Goal: Information Seeking & Learning: Check status

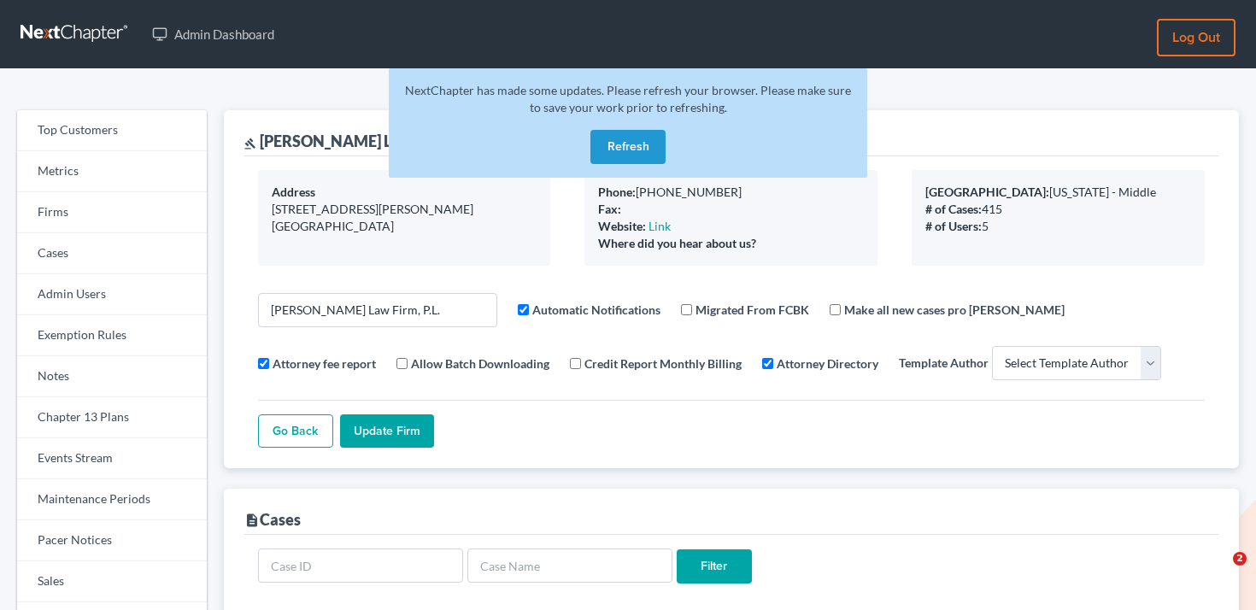
select select
click at [102, 208] on link "Firms" at bounding box center [112, 212] width 190 height 41
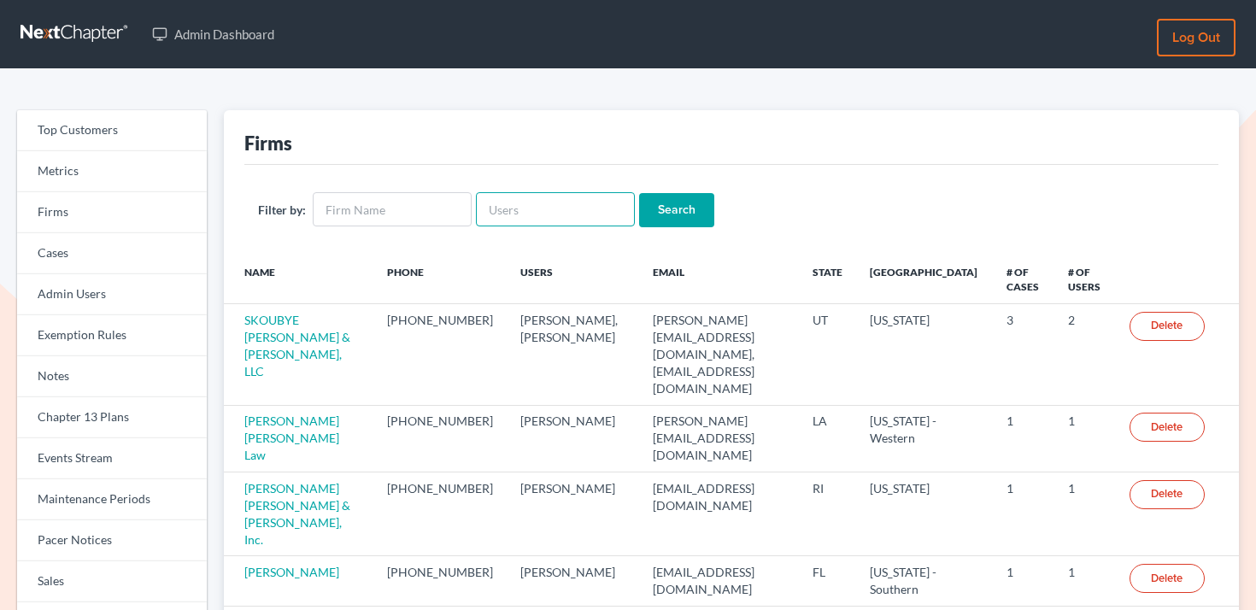
click at [561, 197] on input "text" at bounding box center [555, 209] width 159 height 34
type input "[PERSON_NAME][EMAIL_ADDRESS][DOMAIN_NAME]"
click at [677, 206] on input "Search" at bounding box center [676, 210] width 75 height 34
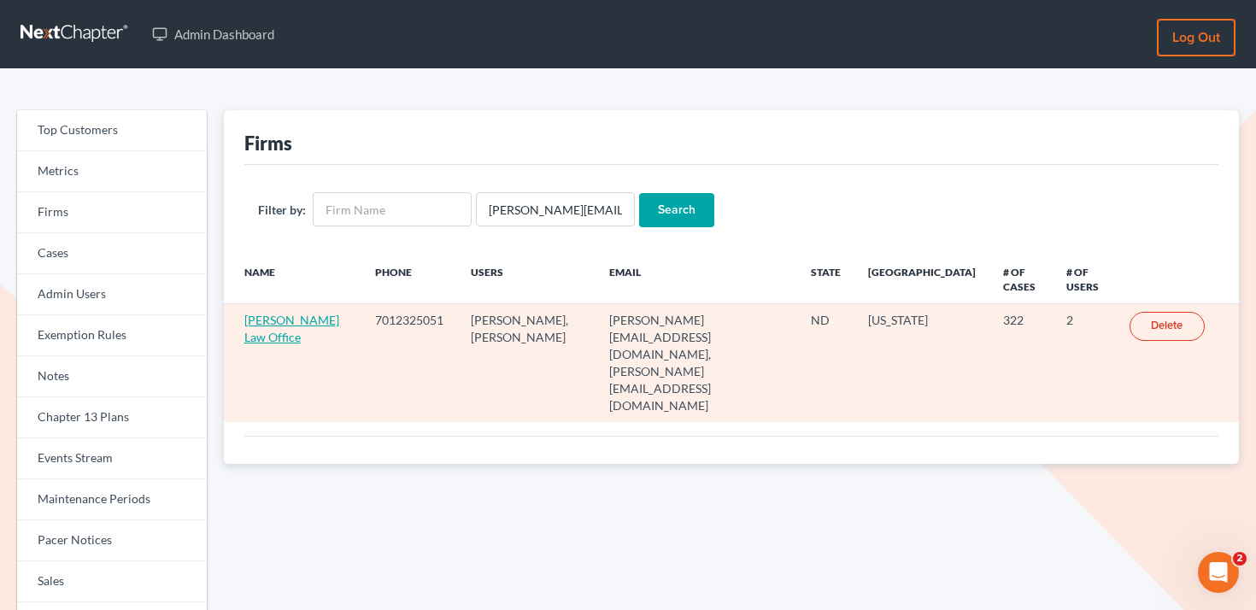
click at [288, 333] on link "Cheryl Bergian Law Office" at bounding box center [291, 329] width 95 height 32
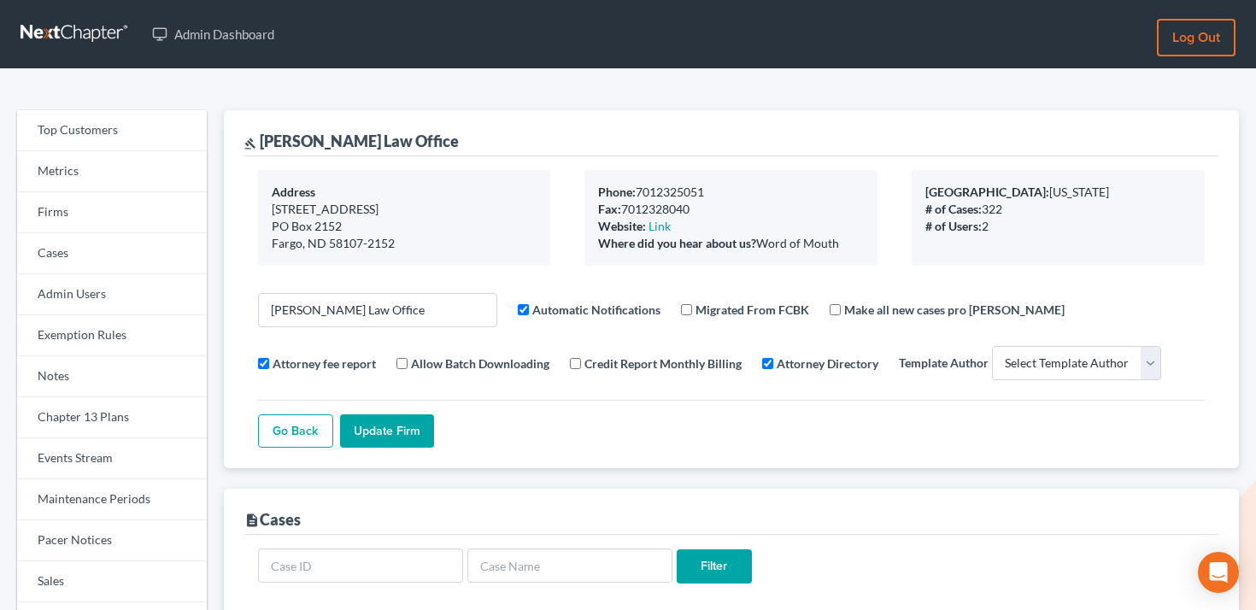
select select
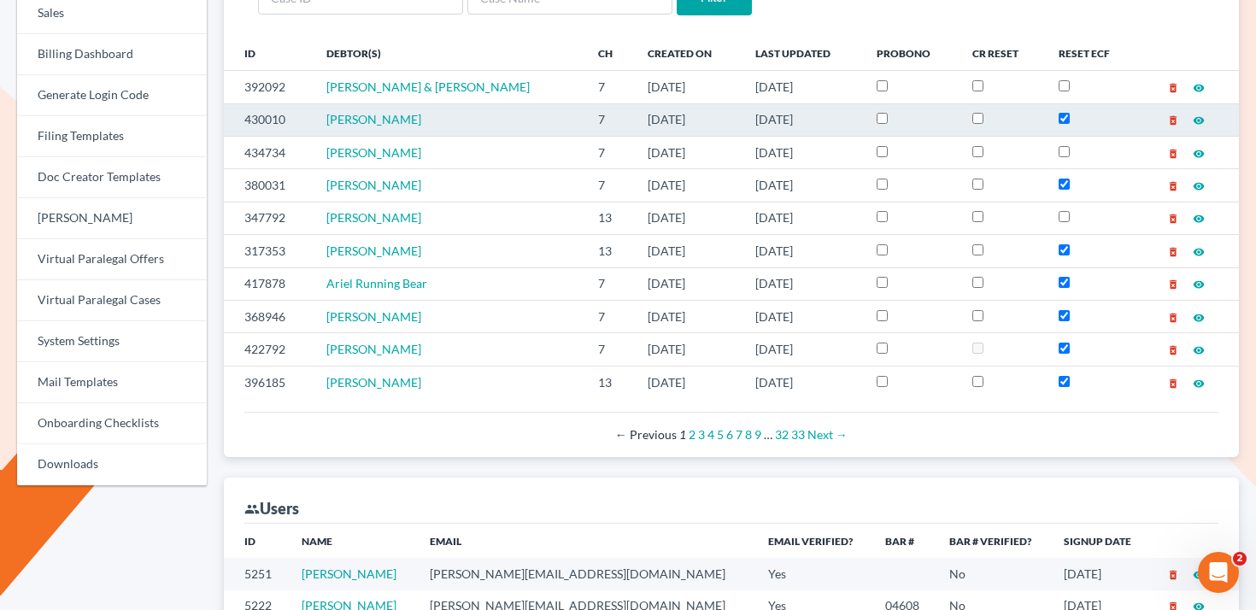
click at [281, 117] on td "430010" at bounding box center [268, 119] width 89 height 32
copy td "430010"
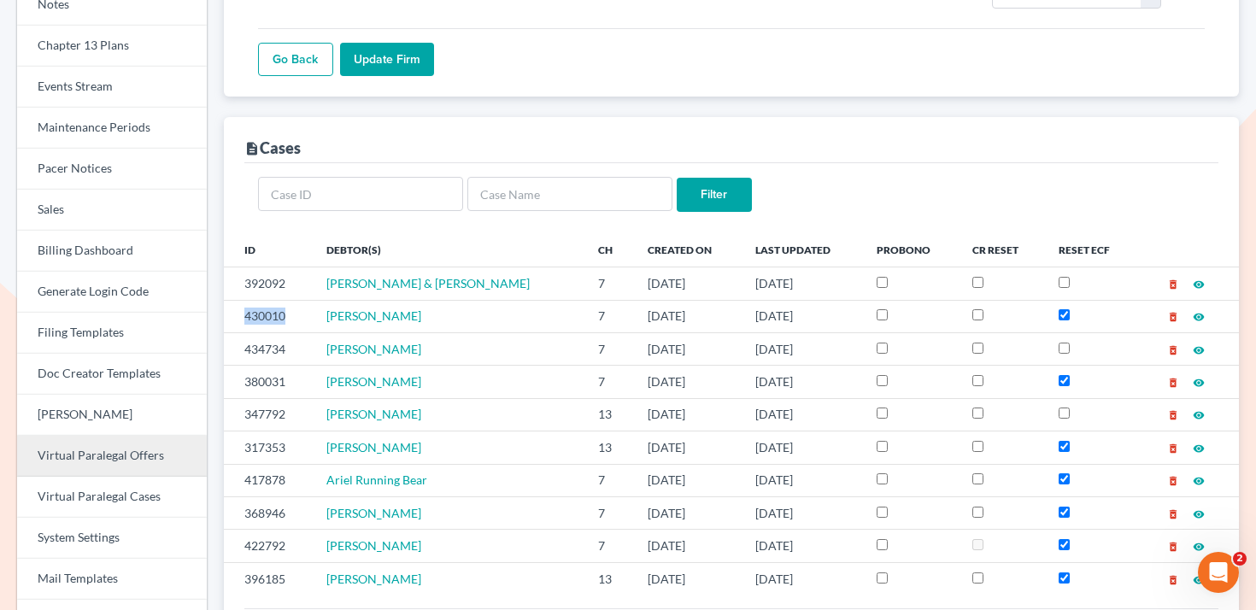
scroll to position [272, 0]
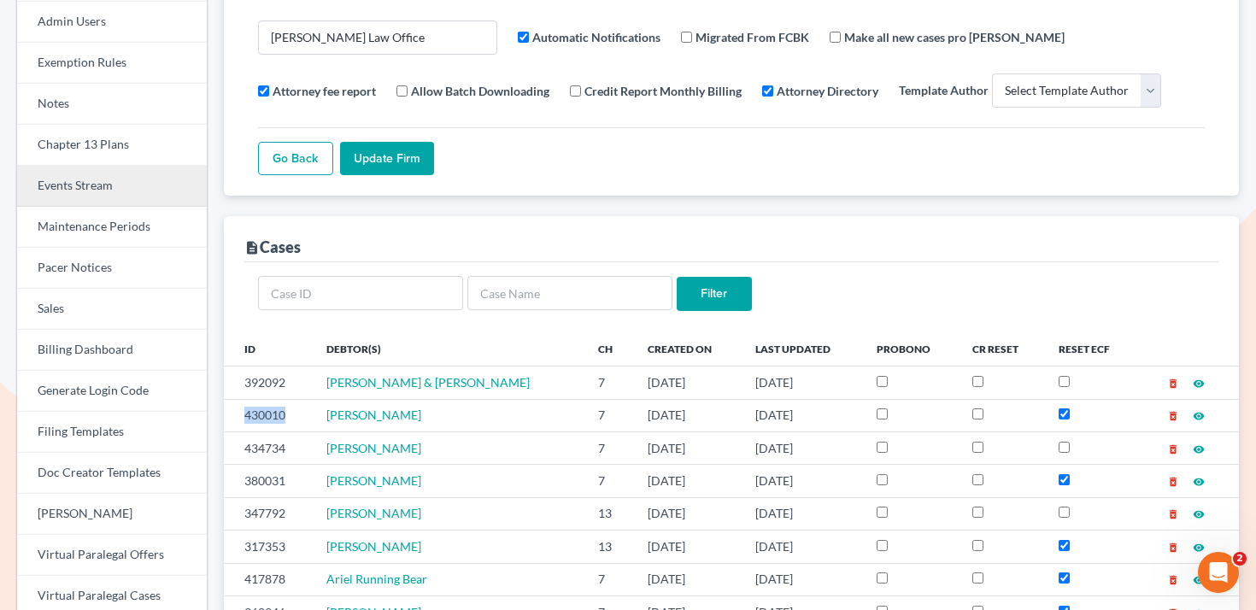
click at [121, 187] on link "Events Stream" at bounding box center [112, 186] width 190 height 41
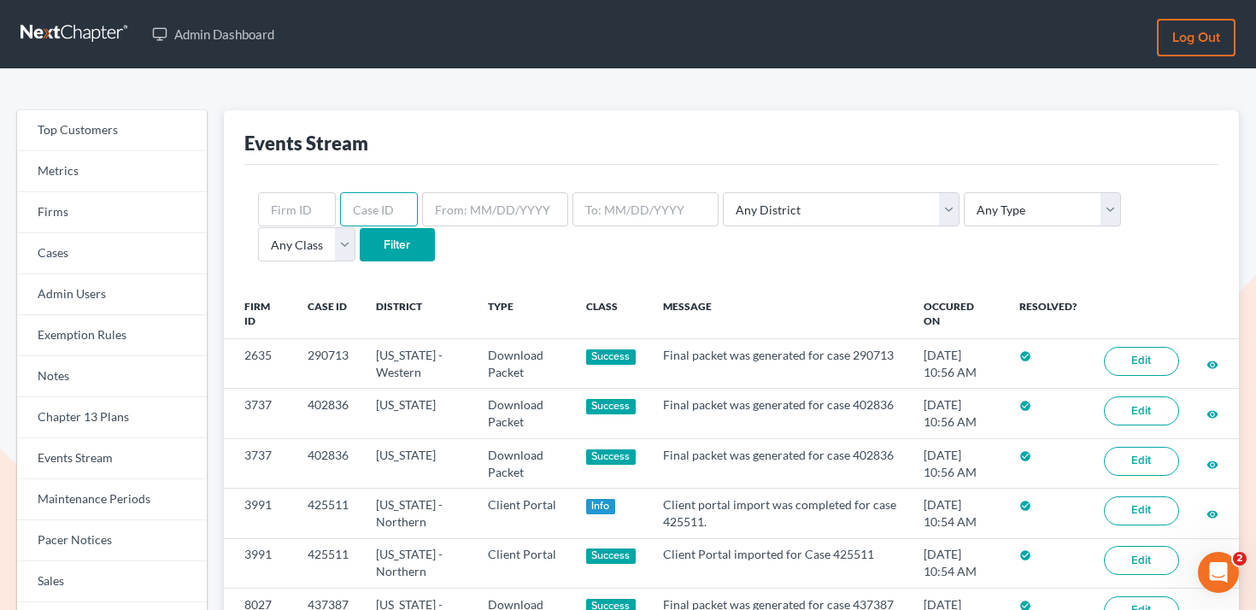
click at [351, 210] on input "text" at bounding box center [379, 209] width 78 height 34
paste input "430010"
type input "430010"
click at [360, 260] on input "Filter" at bounding box center [397, 245] width 75 height 34
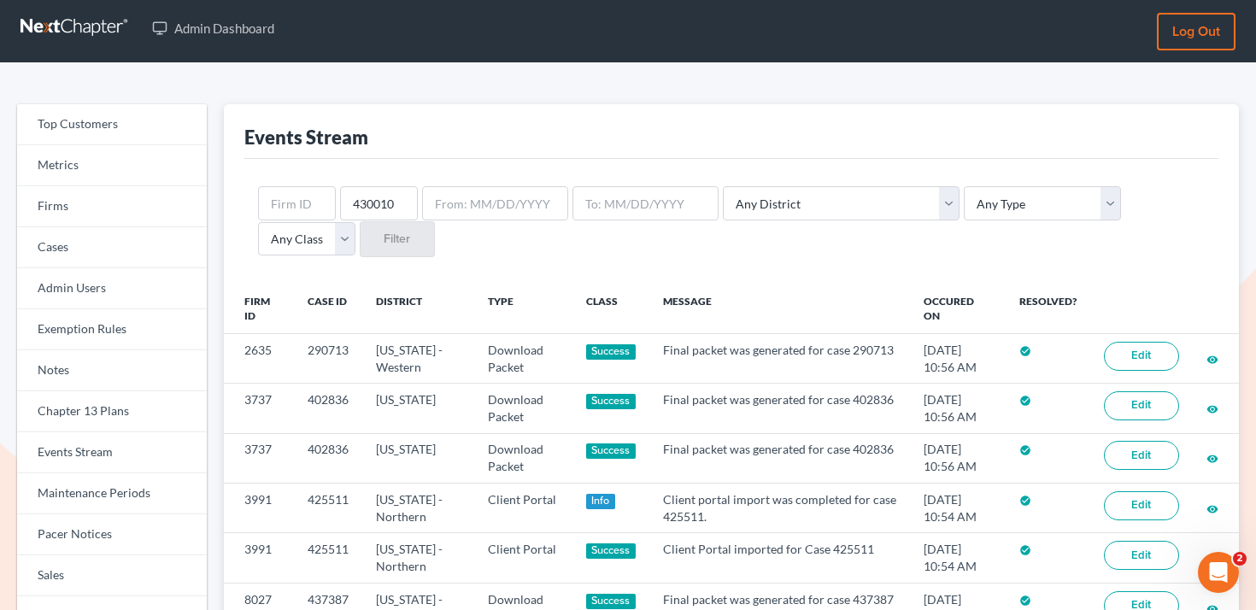
scroll to position [9, 0]
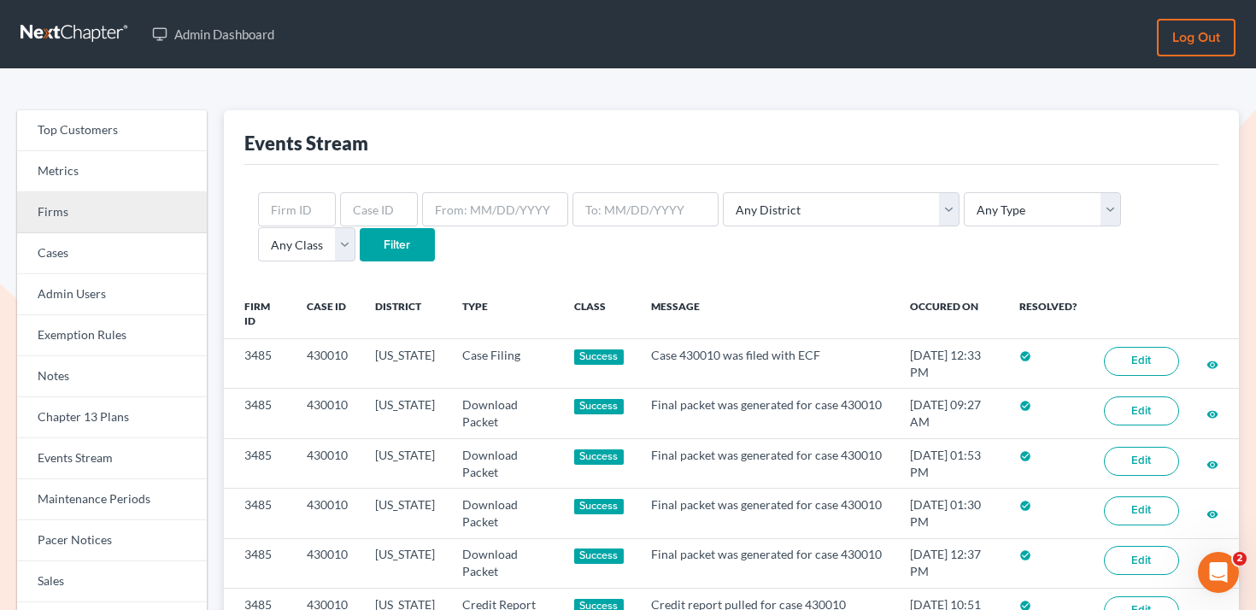
click at [114, 221] on link "Firms" at bounding box center [112, 212] width 190 height 41
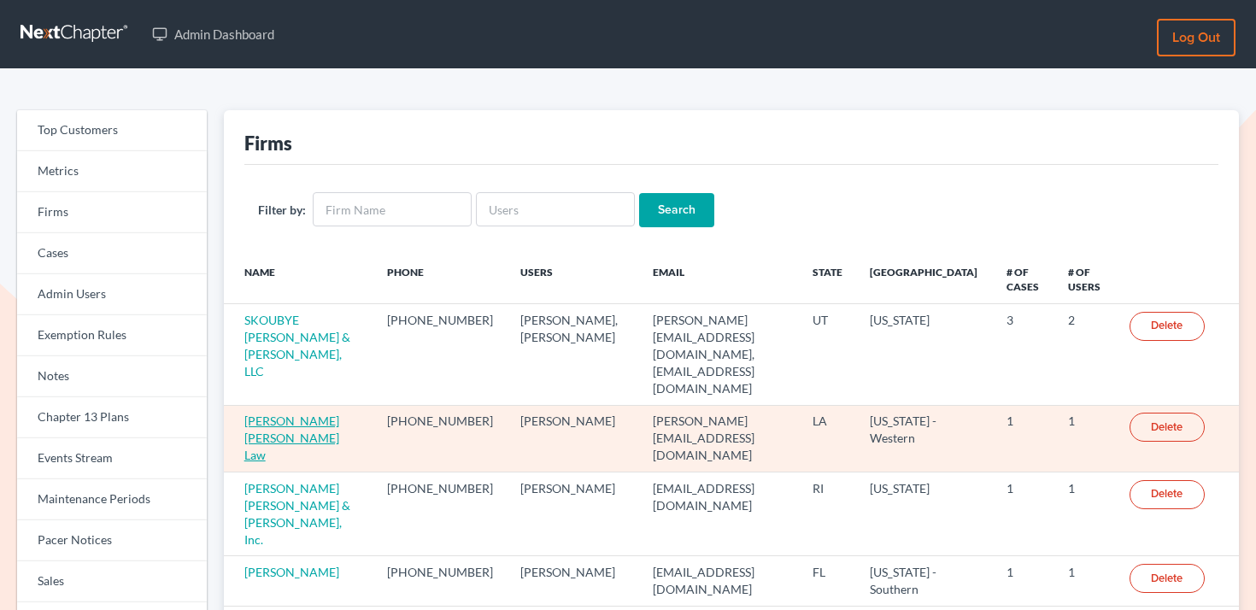
click at [290, 413] on link "[PERSON_NAME] [PERSON_NAME] Law" at bounding box center [291, 437] width 95 height 49
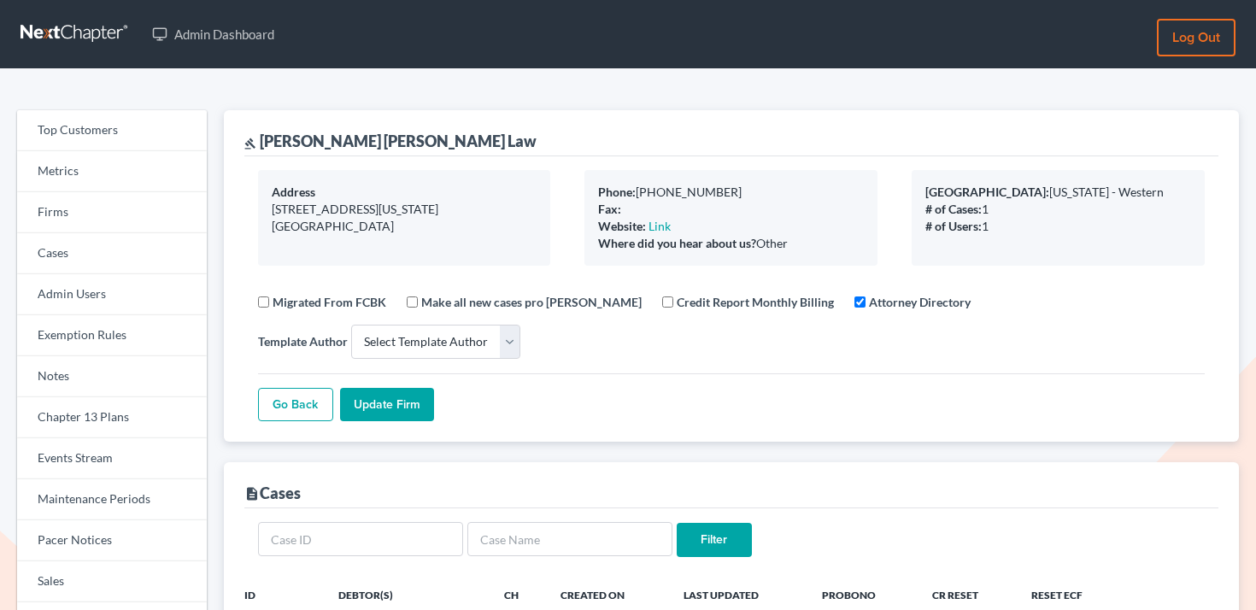
select select
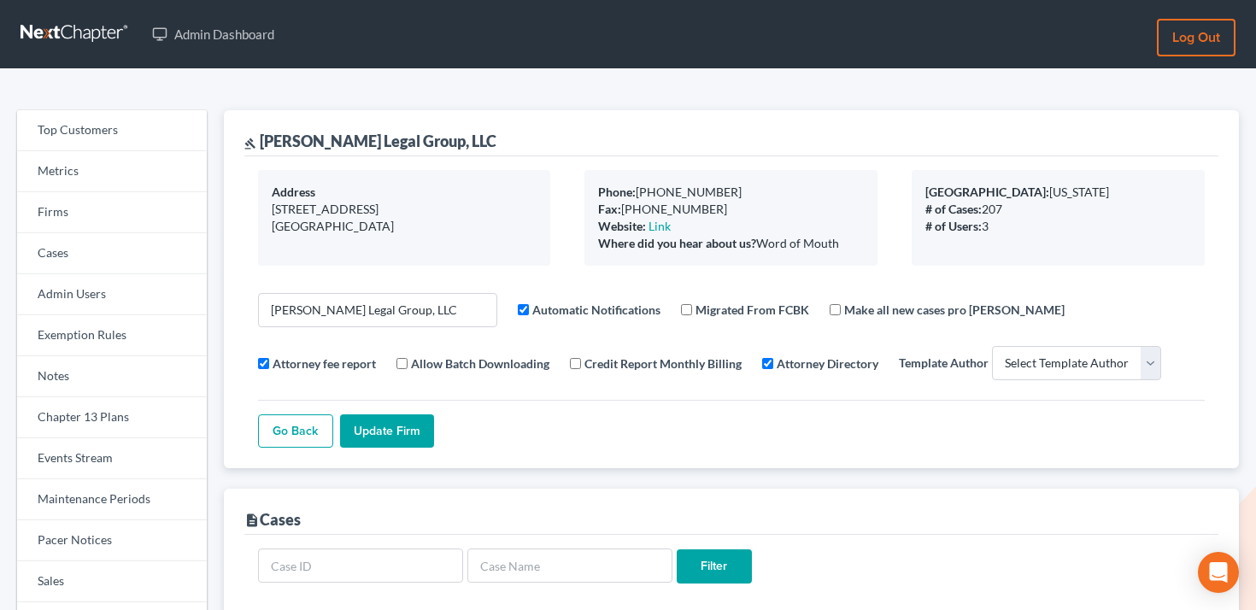
select select
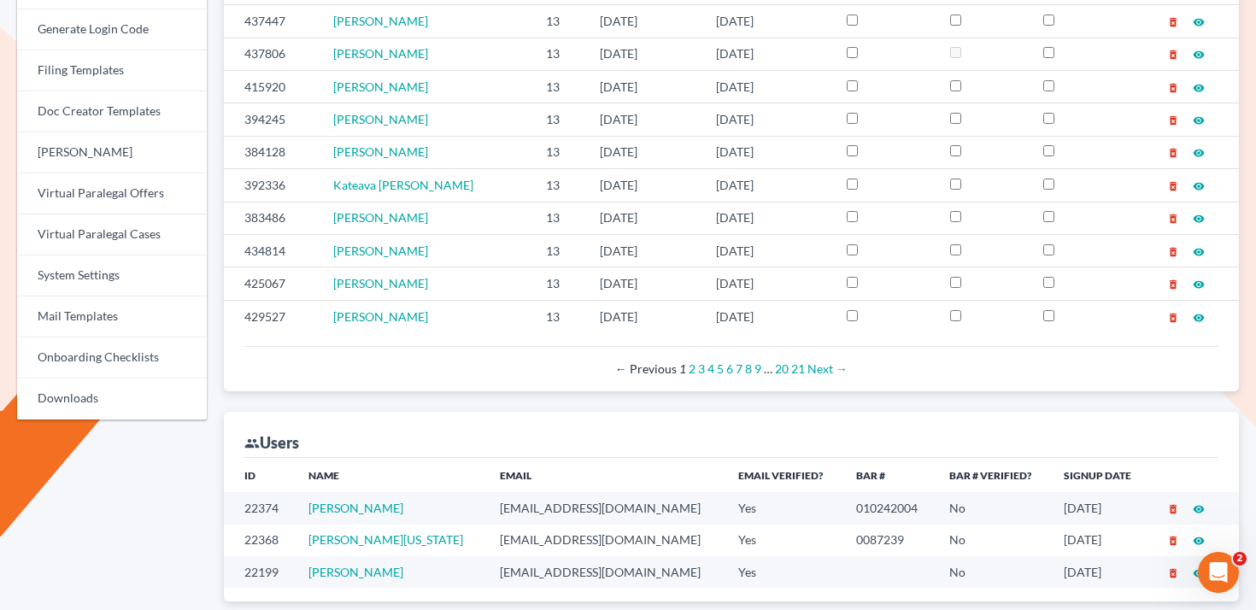
scroll to position [746, 0]
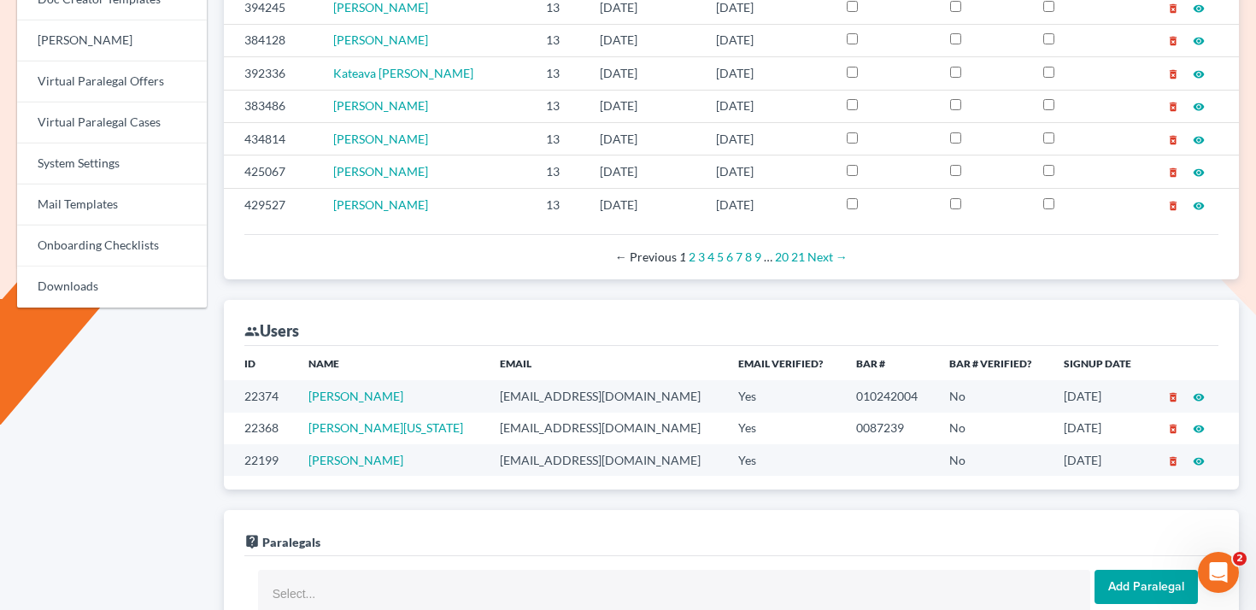
click at [618, 401] on td "[EMAIL_ADDRESS][DOMAIN_NAME]" at bounding box center [605, 396] width 239 height 32
copy td "[EMAIL_ADDRESS][DOMAIN_NAME]"
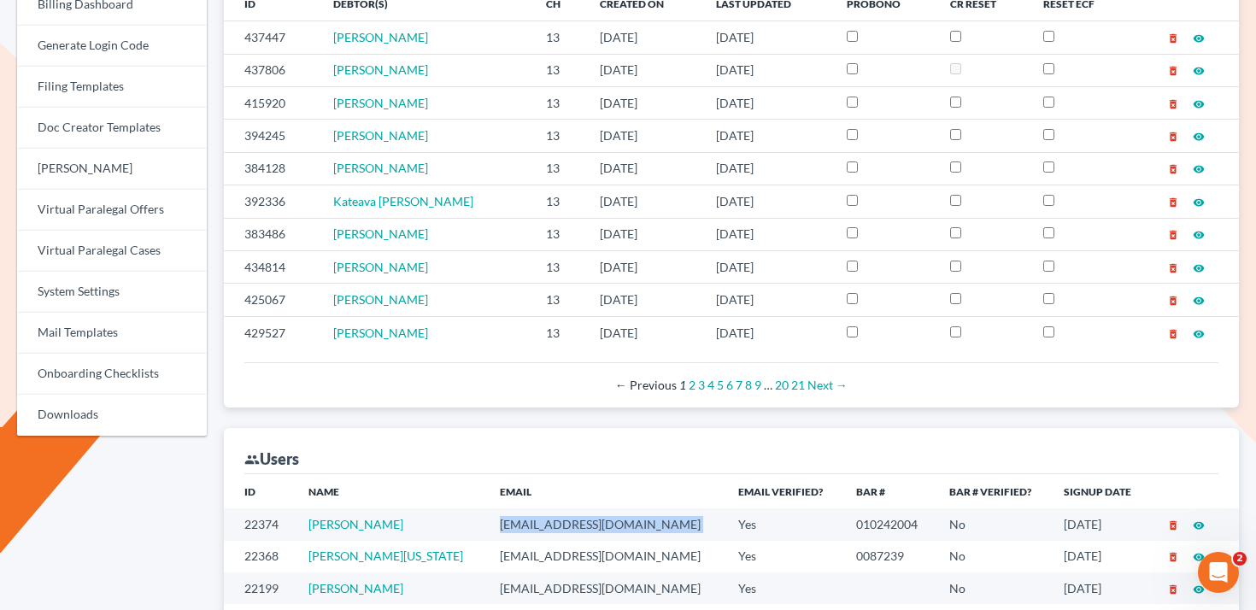
scroll to position [626, 0]
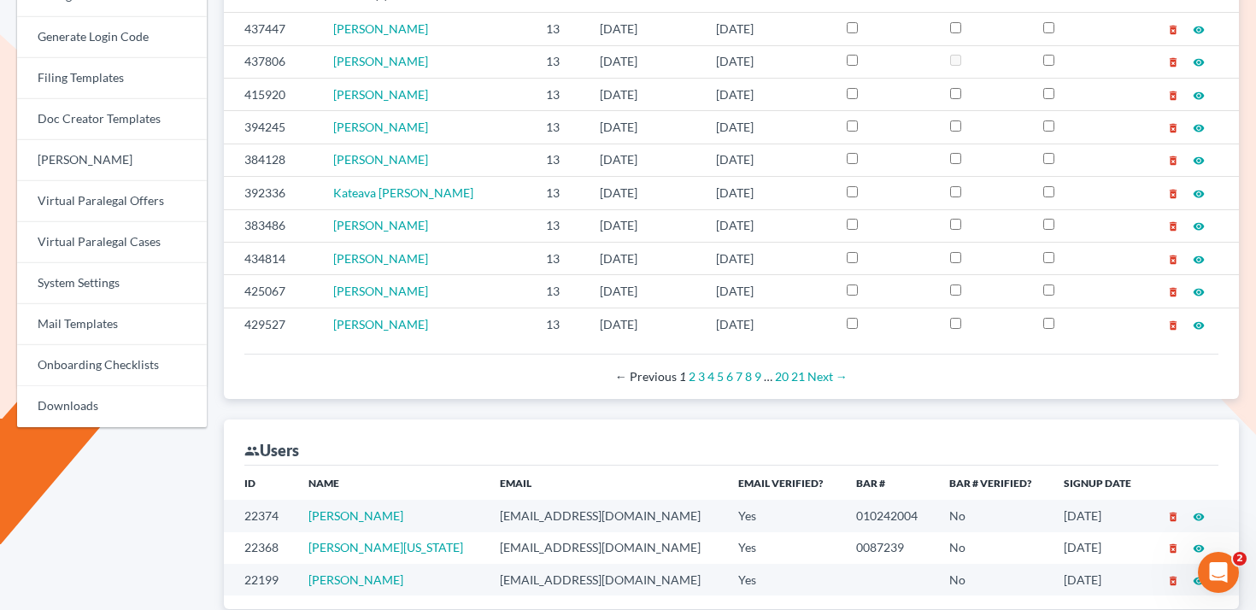
click at [495, 550] on td "[EMAIL_ADDRESS][DOMAIN_NAME]" at bounding box center [605, 548] width 239 height 32
click at [495, 550] on td "jwashington@keaveneylegalgroup.com" at bounding box center [605, 548] width 239 height 32
copy td "jwashington@keaveneylegalgroup.com"
click at [486, 583] on td "atruss@keaveneylegalgroup.com" at bounding box center [605, 580] width 239 height 32
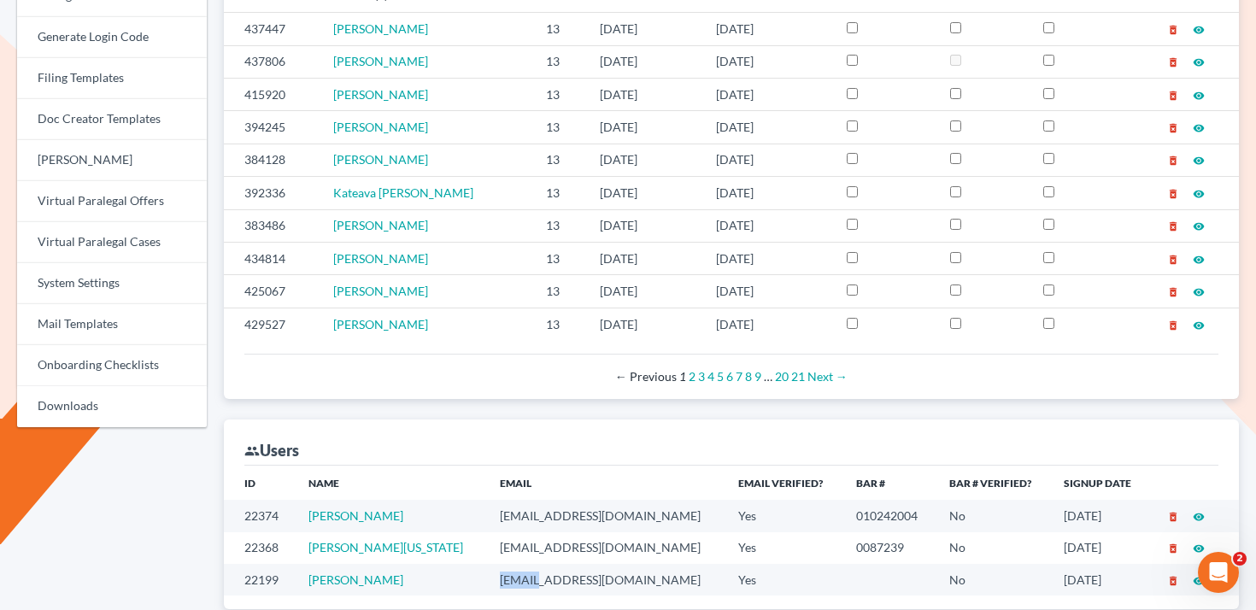
click at [486, 583] on td "atruss@keaveneylegalgroup.com" at bounding box center [605, 580] width 239 height 32
copy td "atruss@keaveneylegalgroup.com"
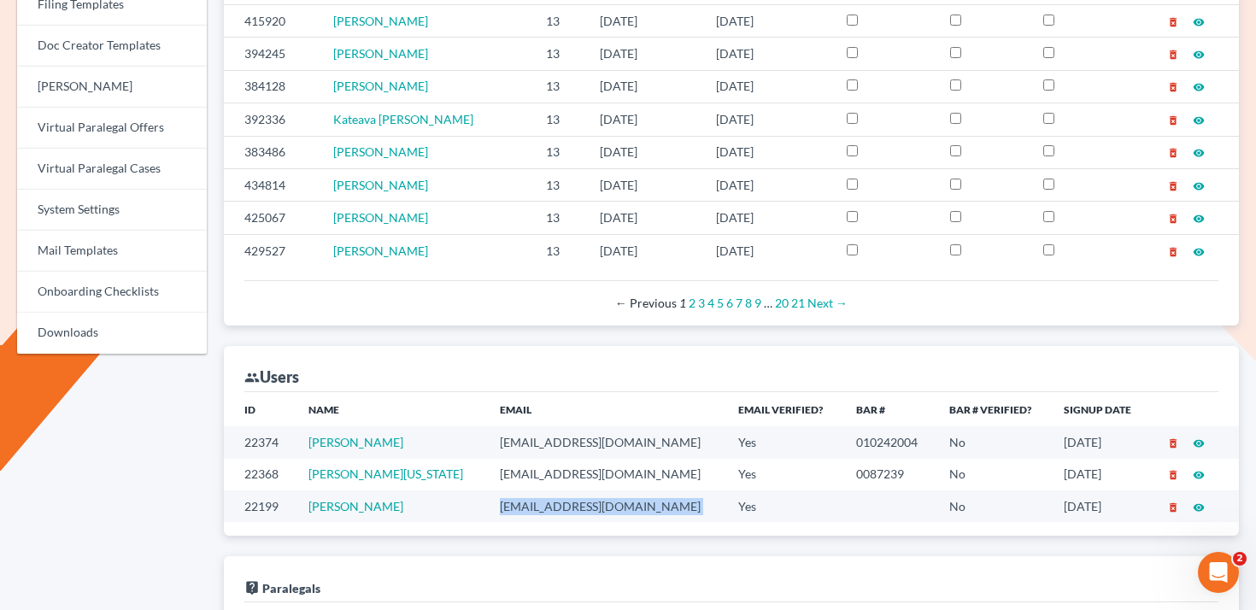
scroll to position [707, 0]
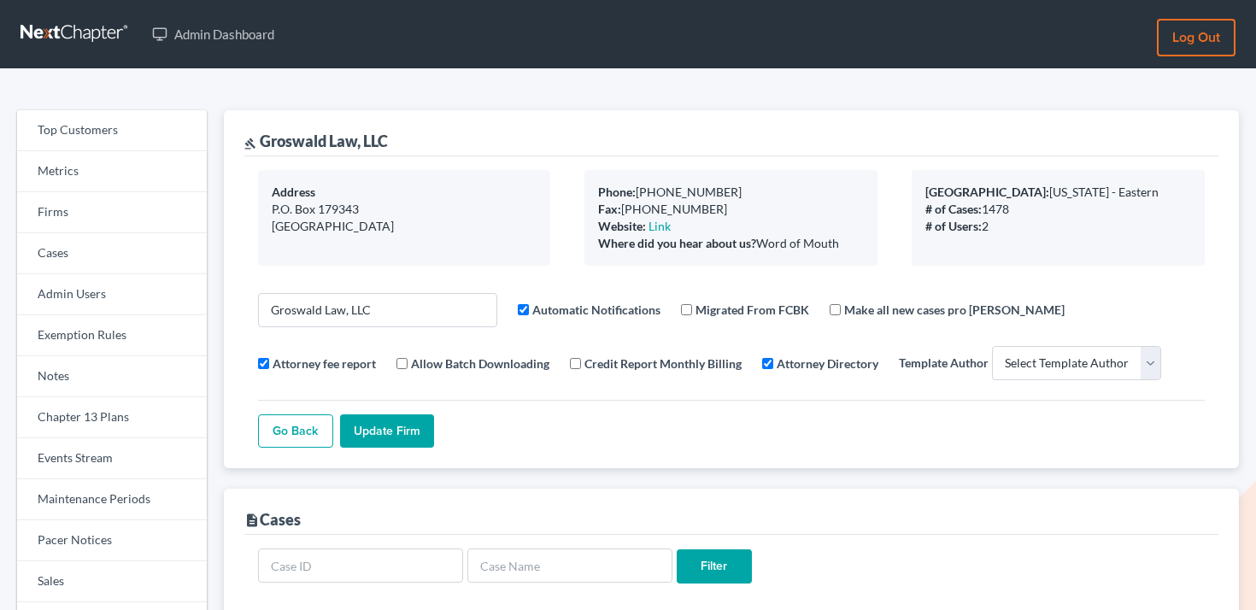
select select
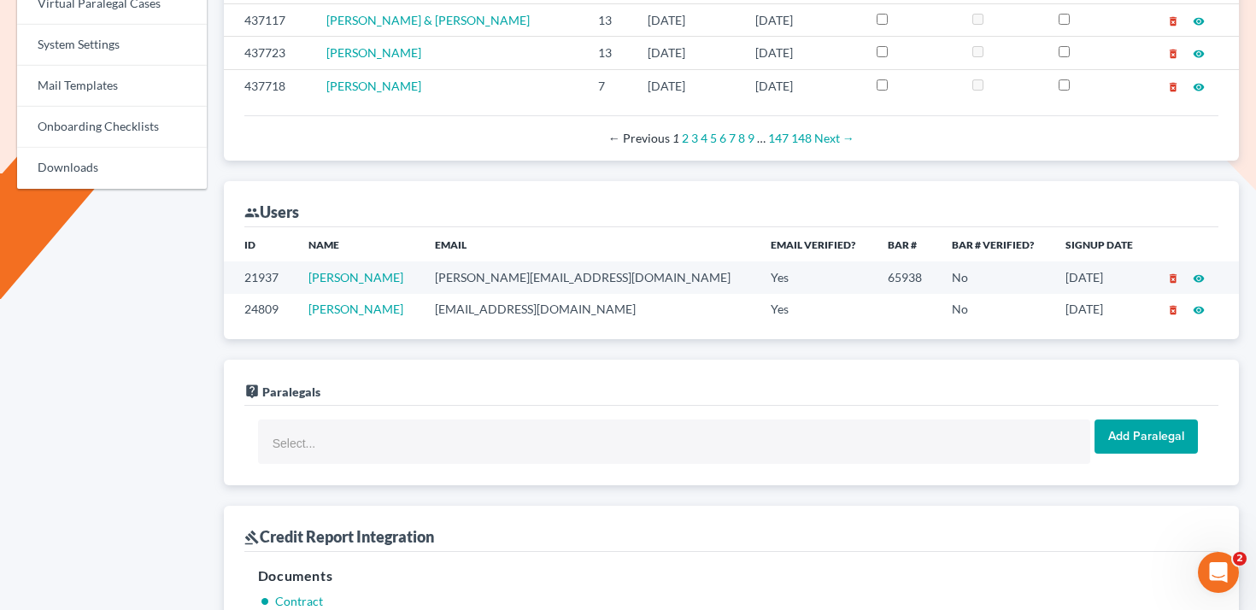
scroll to position [909, 0]
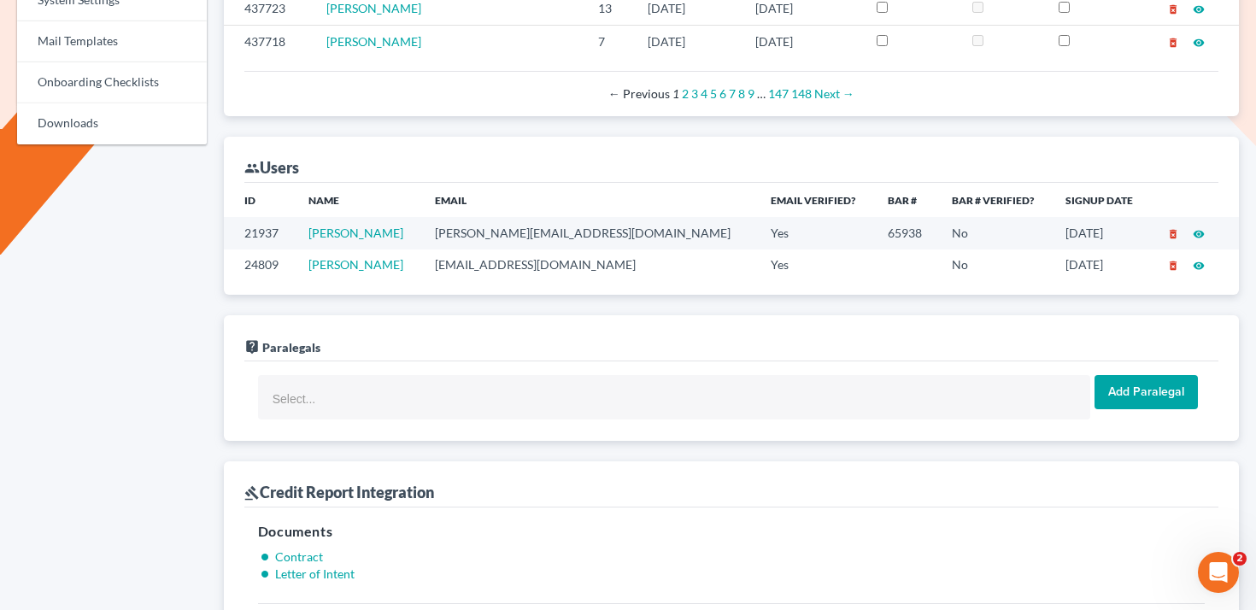
click at [529, 229] on td "[PERSON_NAME][EMAIL_ADDRESS][DOMAIN_NAME]" at bounding box center [589, 233] width 336 height 32
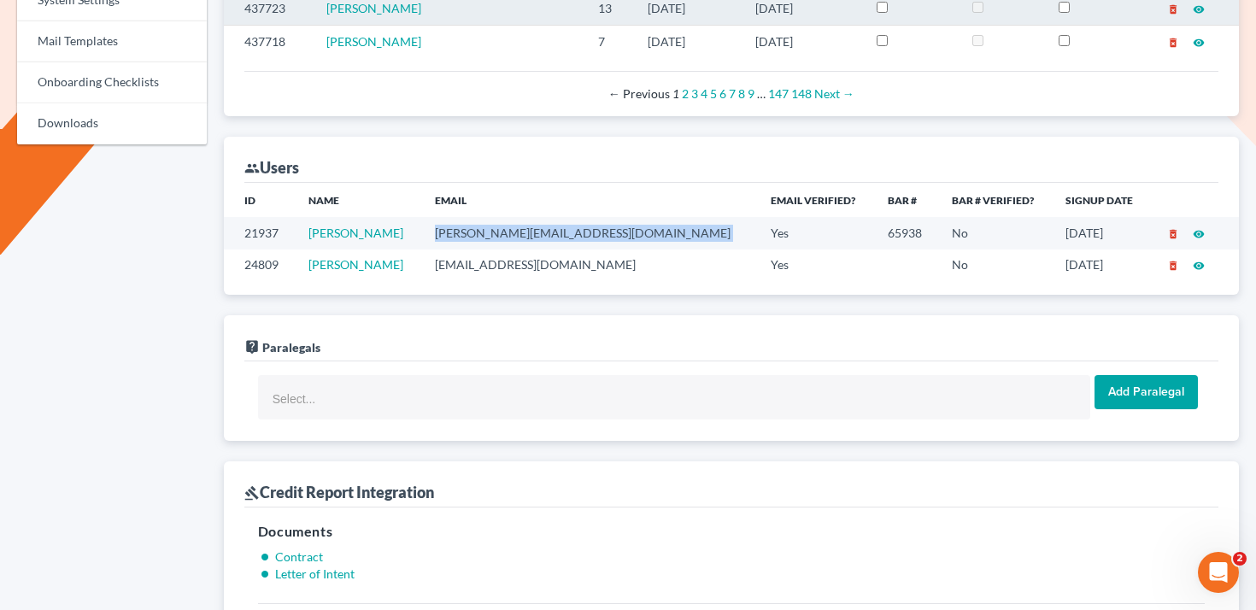
copy td "[PERSON_NAME][EMAIL_ADDRESS][DOMAIN_NAME]"
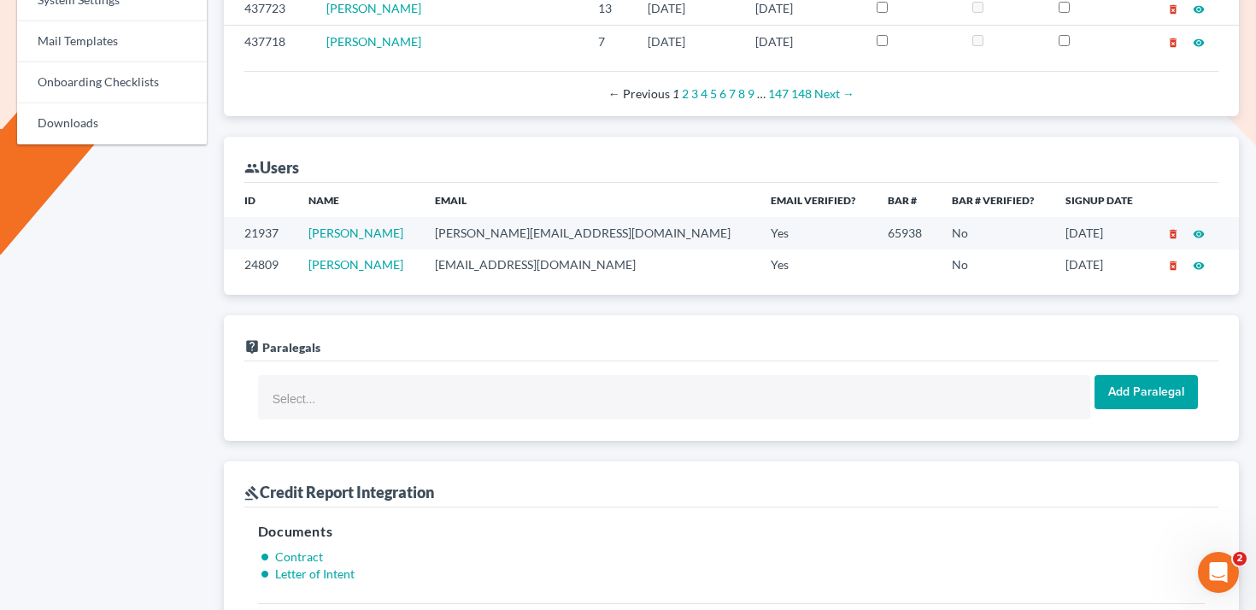
click at [565, 263] on td "[EMAIL_ADDRESS][DOMAIN_NAME]" at bounding box center [589, 265] width 336 height 32
copy td "[EMAIL_ADDRESS][DOMAIN_NAME]"
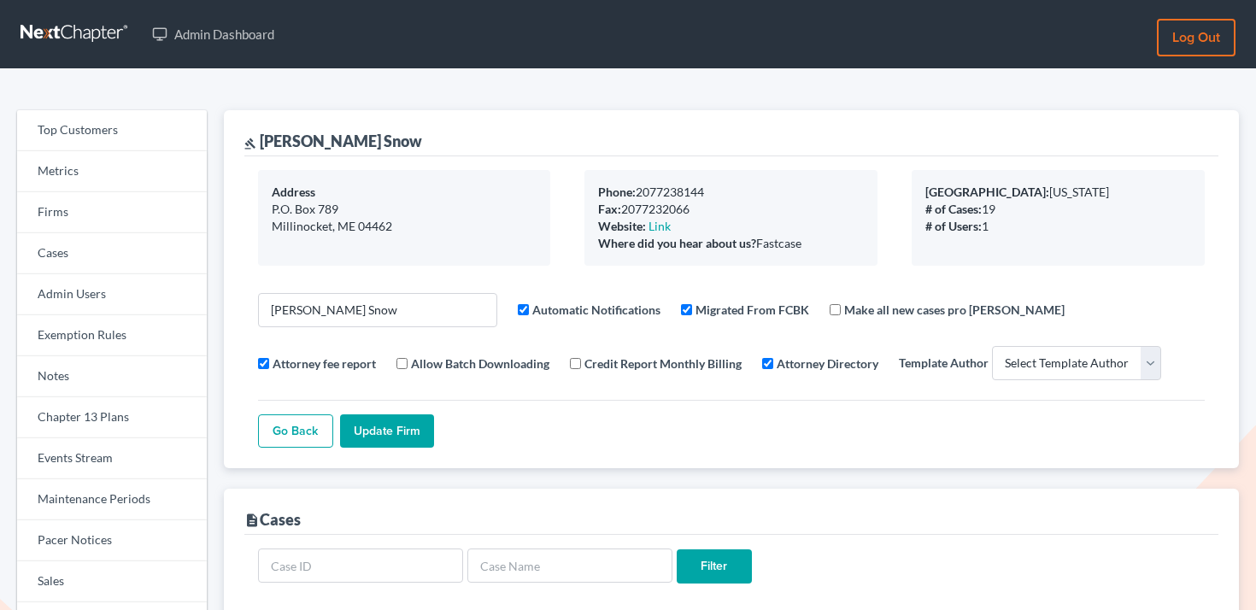
select select
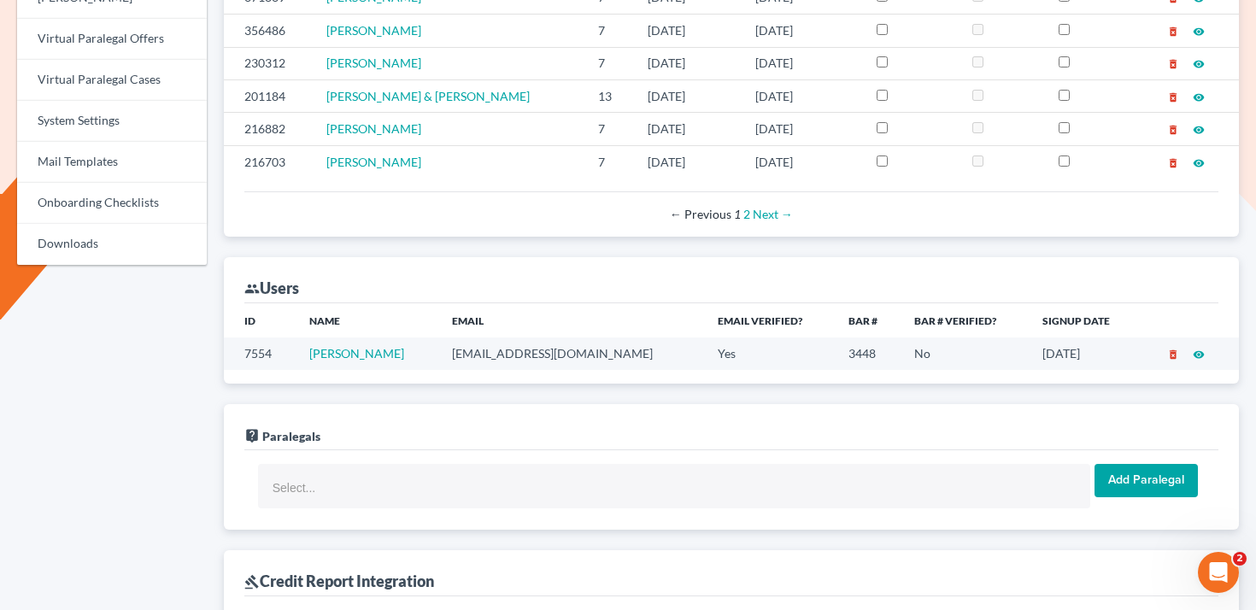
scroll to position [942, 0]
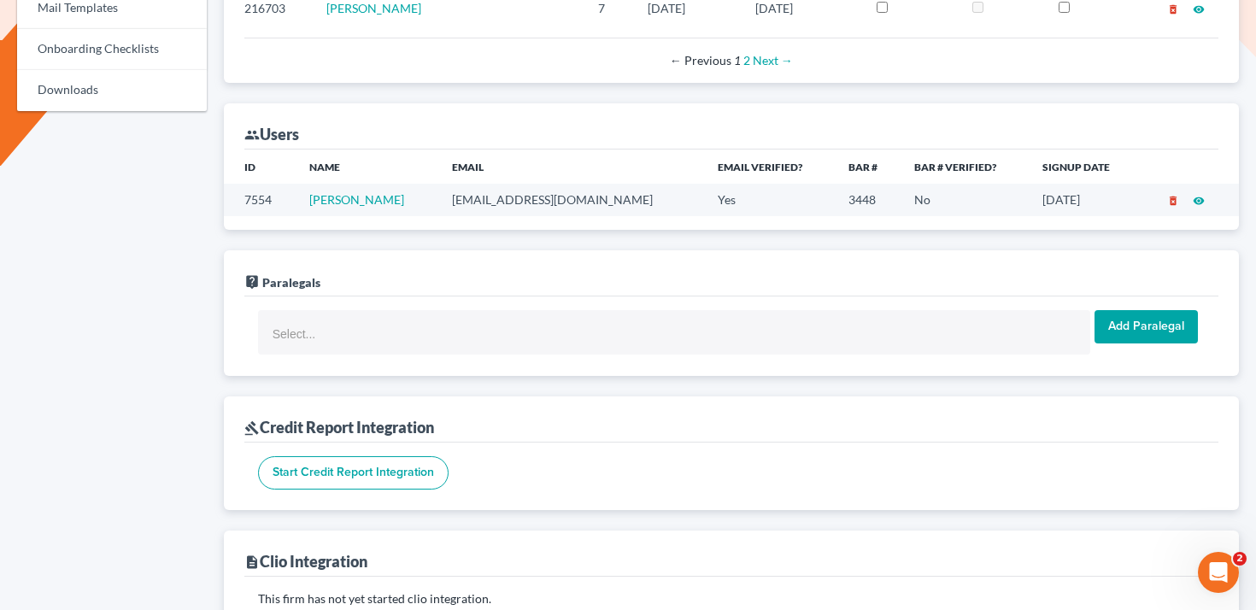
click at [523, 202] on td "bsnow@gwi.net" at bounding box center [571, 200] width 266 height 32
copy td "bsnow@gwi.net"
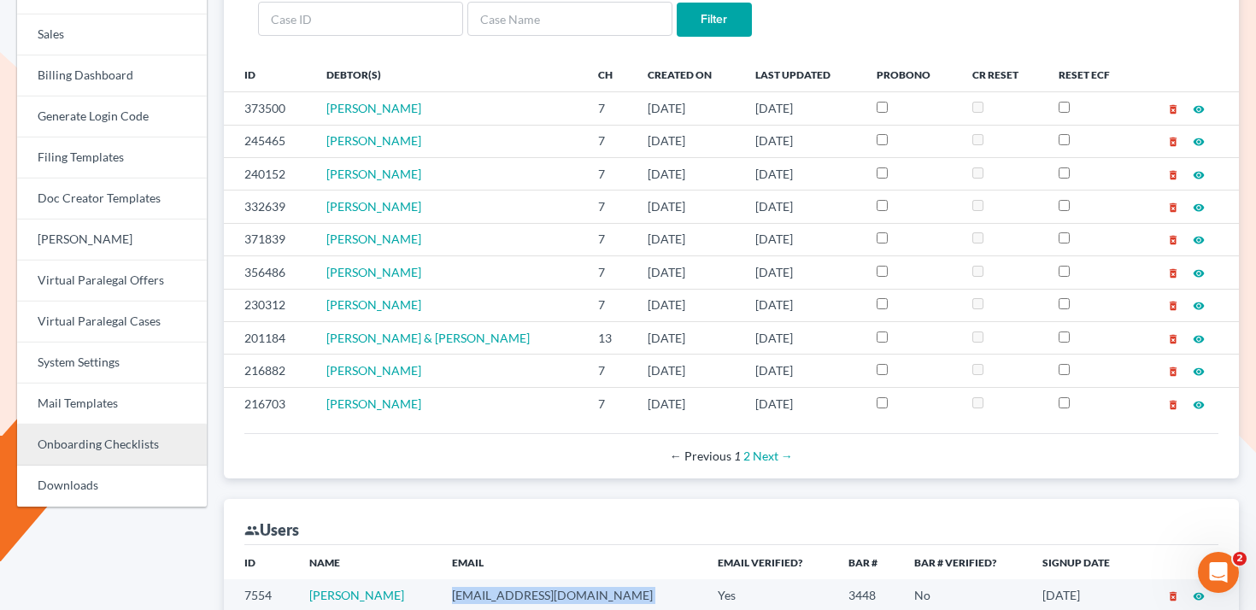
scroll to position [546, 0]
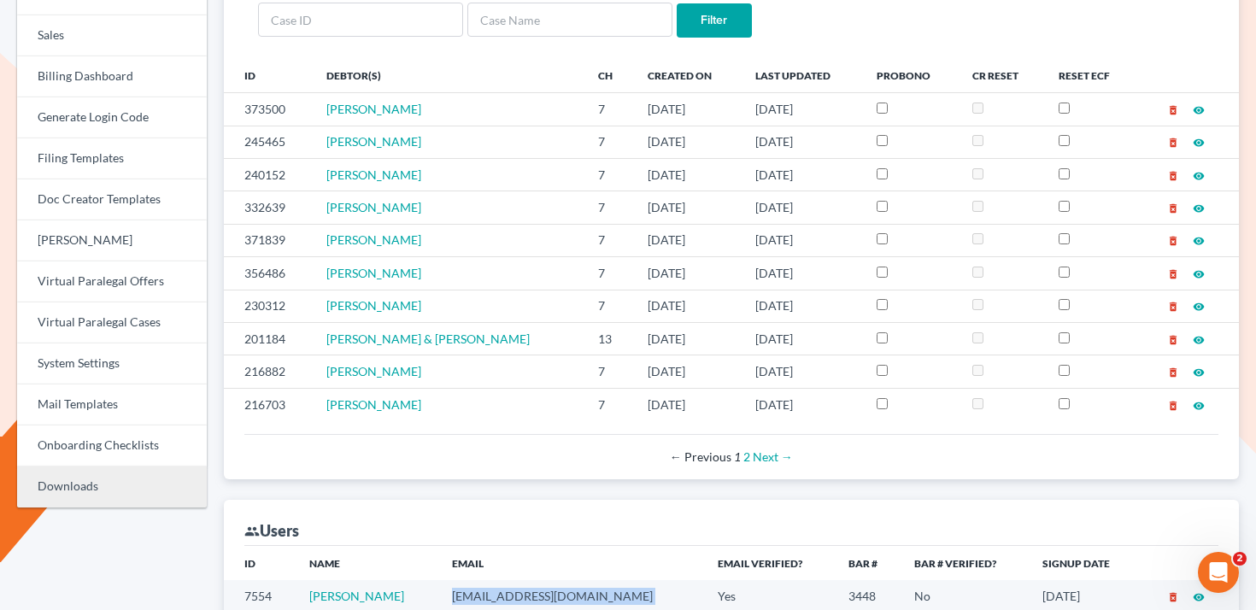
click at [92, 488] on link "Downloads" at bounding box center [112, 486] width 190 height 41
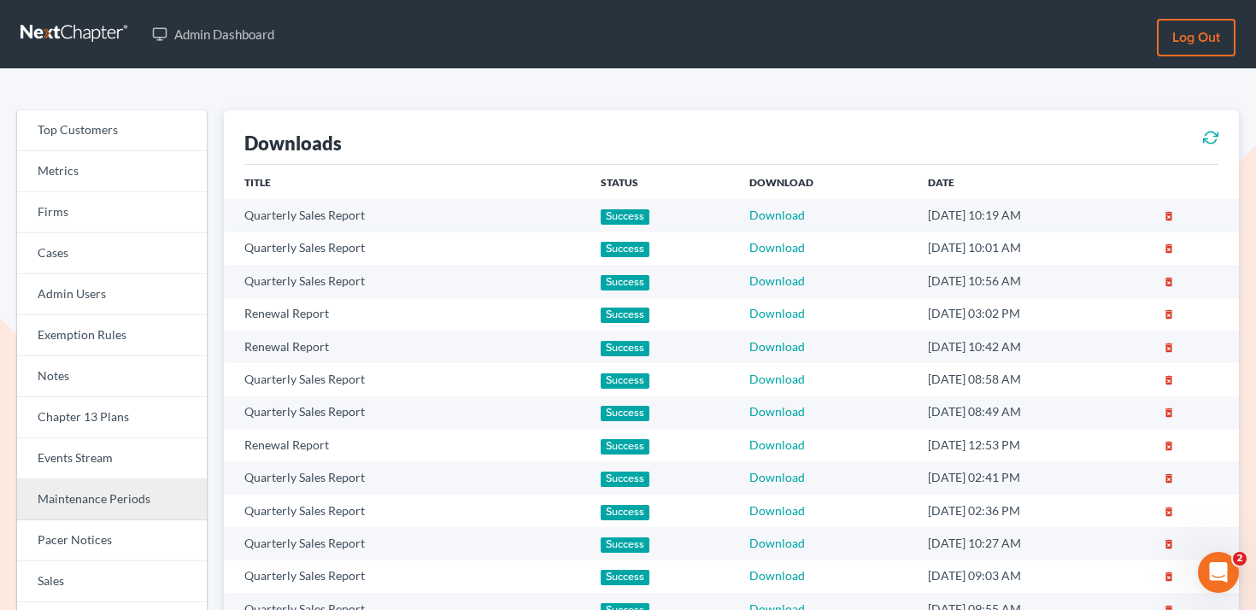
scroll to position [136, 0]
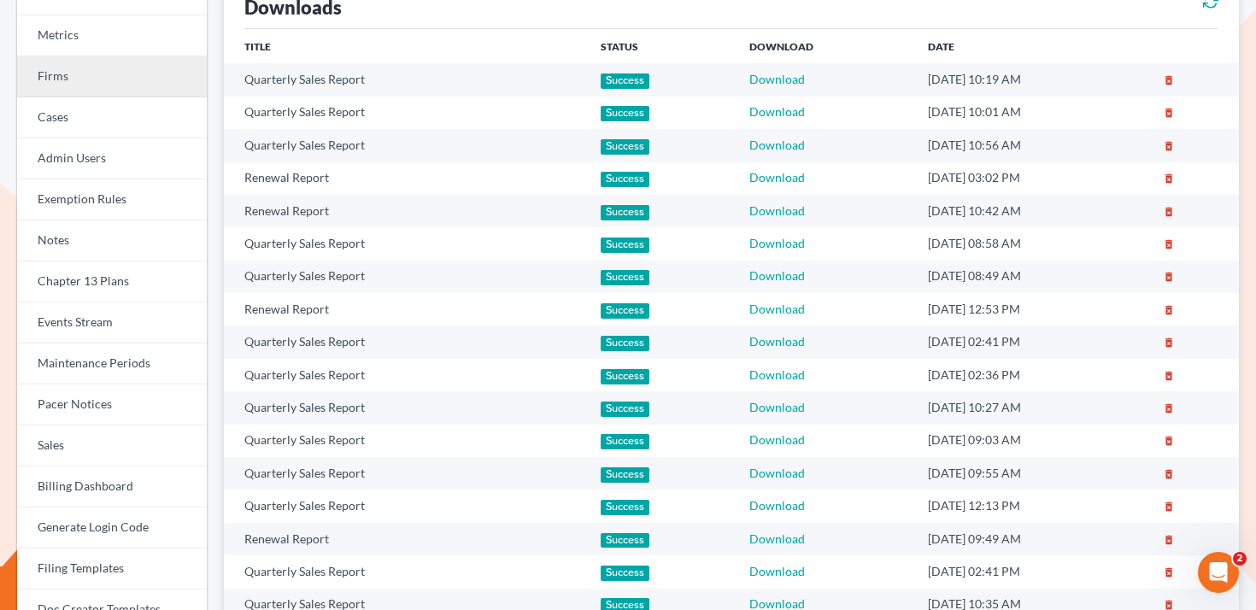
click at [134, 86] on link "Firms" at bounding box center [112, 76] width 190 height 41
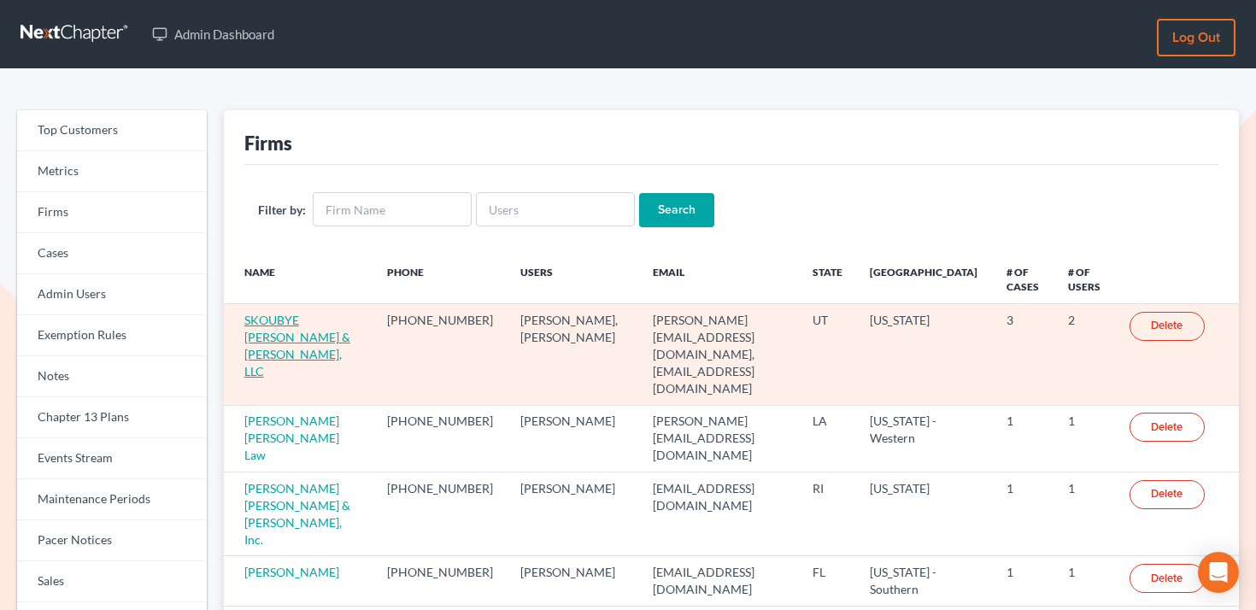
click at [299, 325] on link "SKOUBYE [PERSON_NAME] & [PERSON_NAME], LLC" at bounding box center [297, 346] width 106 height 66
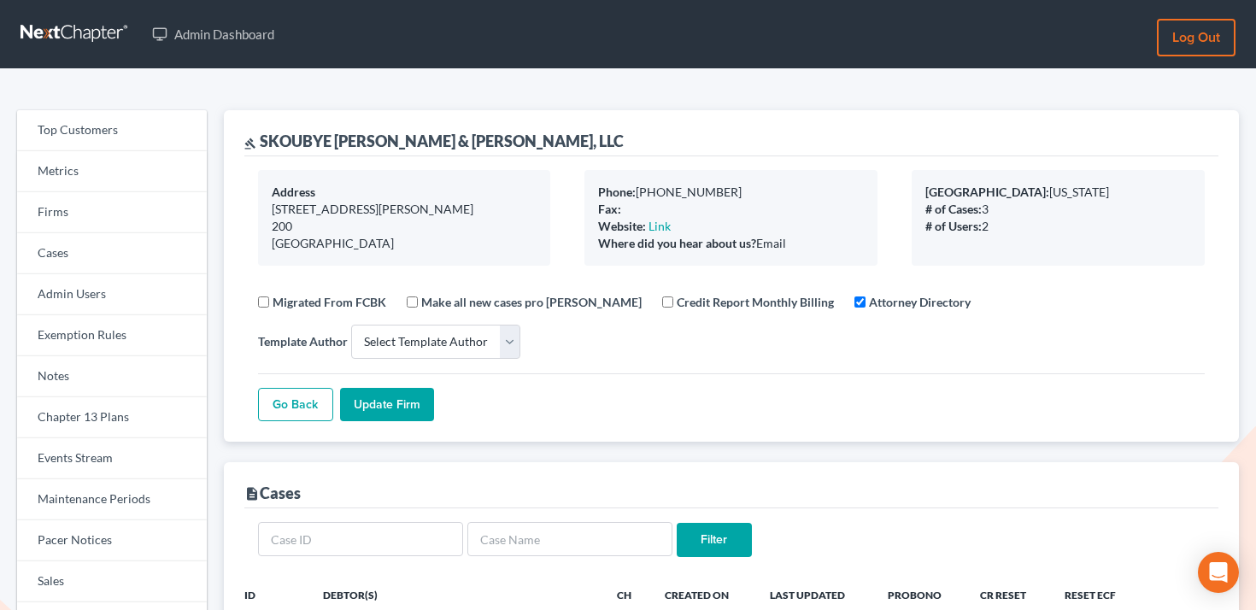
select select
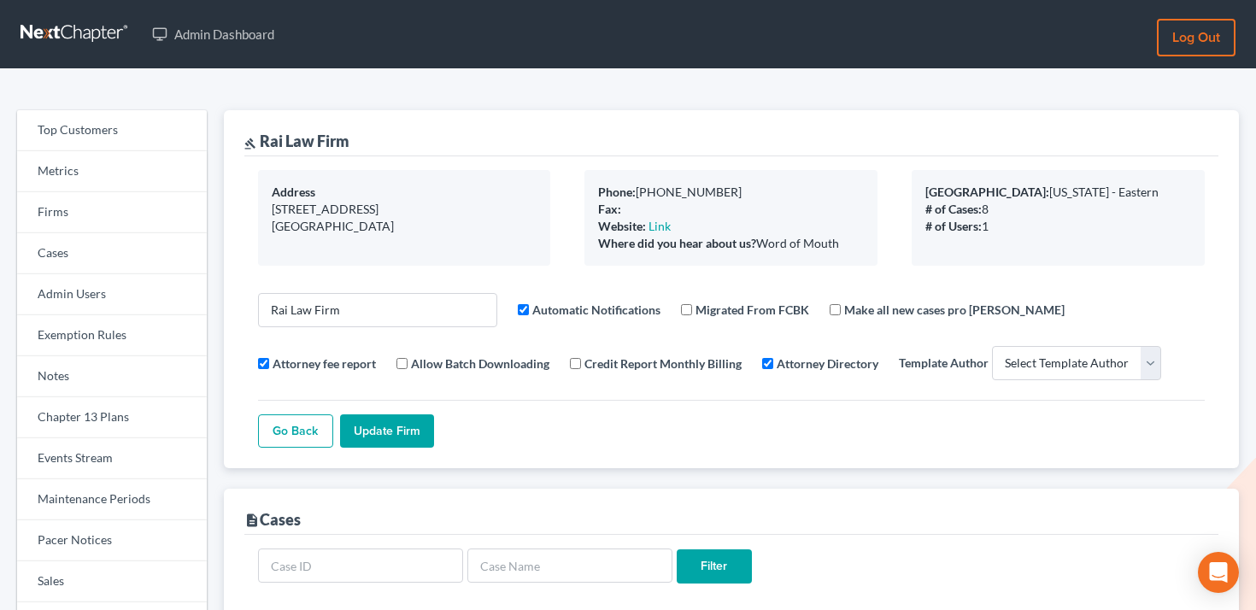
select select
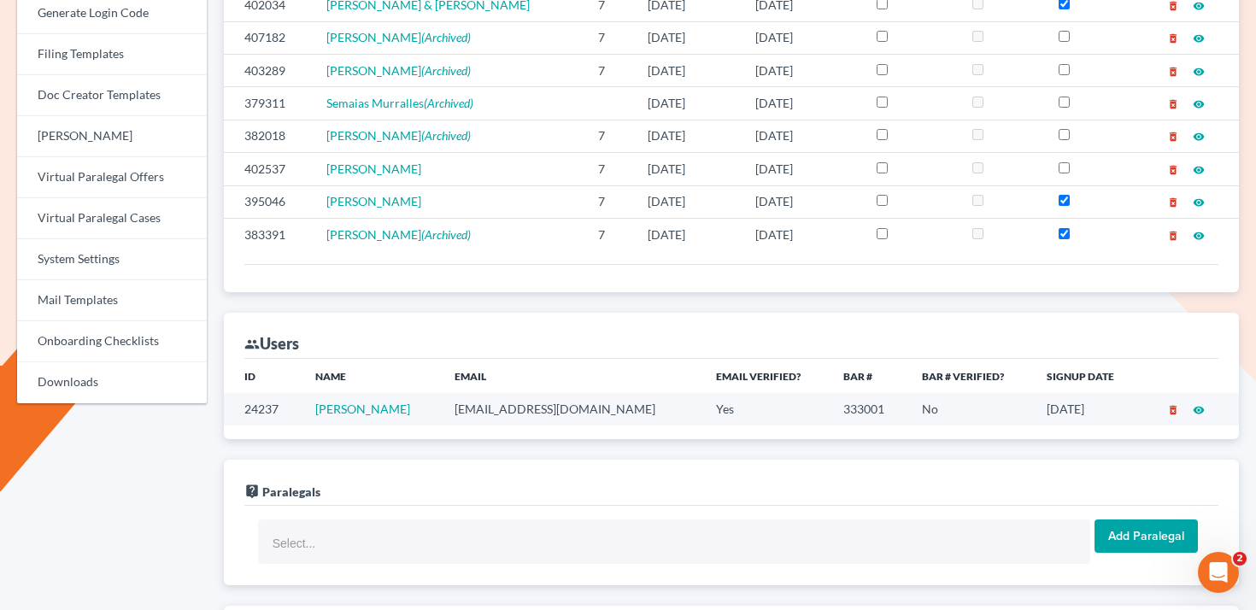
scroll to position [669, 0]
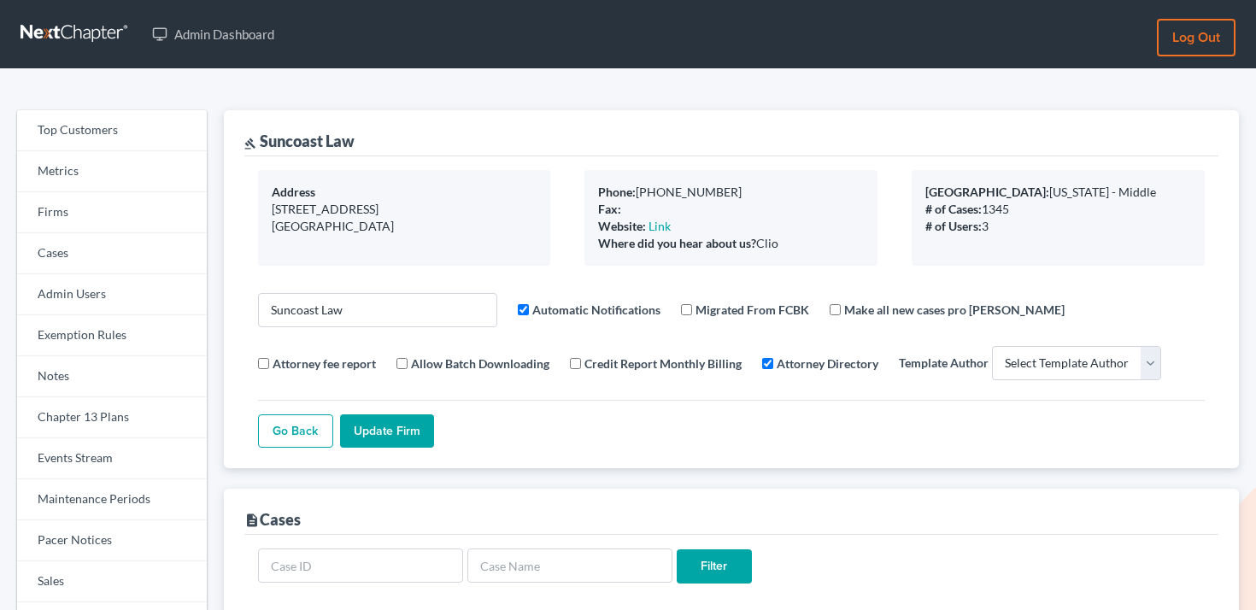
select select
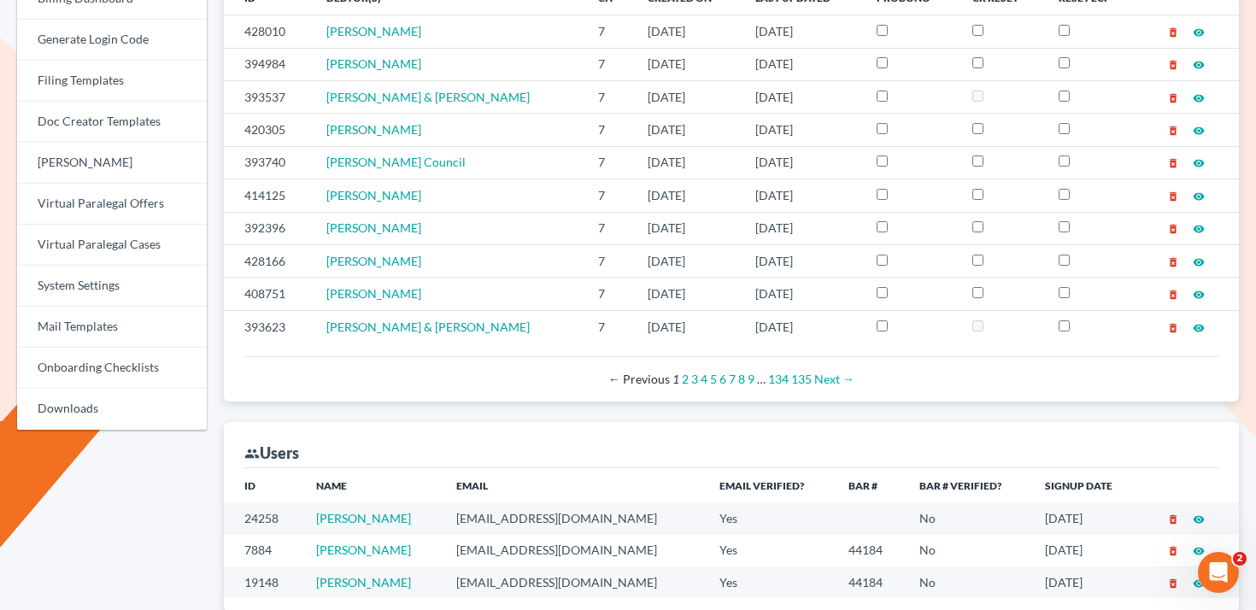
scroll to position [634, 0]
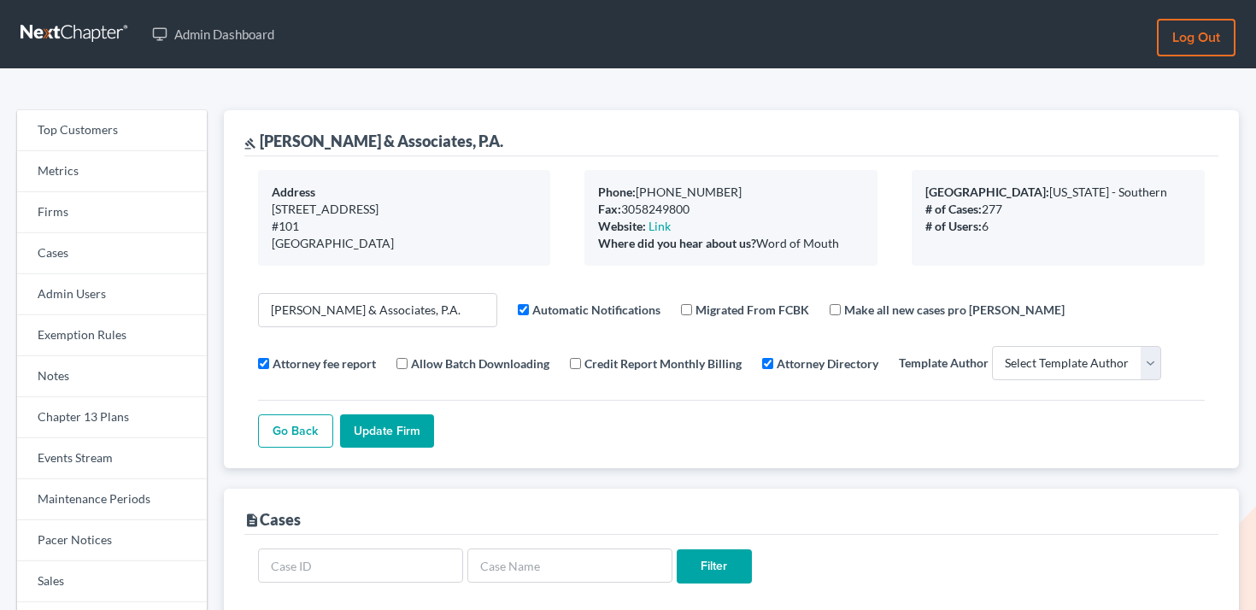
select select
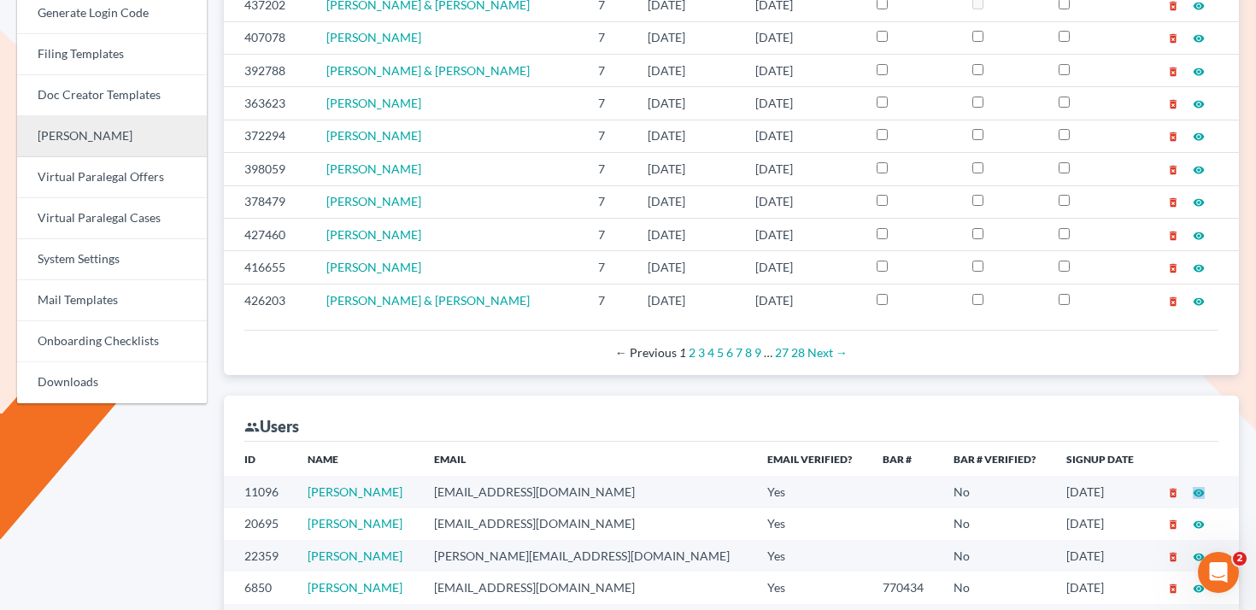
scroll to position [565, 0]
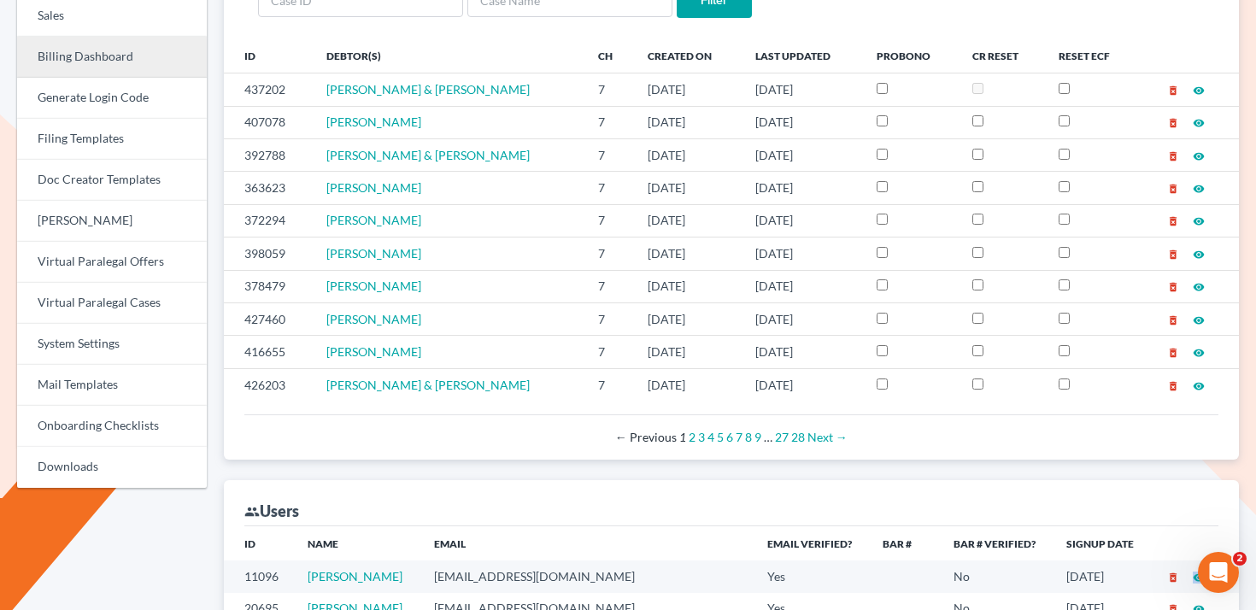
click at [123, 67] on link "Billing Dashboard" at bounding box center [112, 57] width 190 height 41
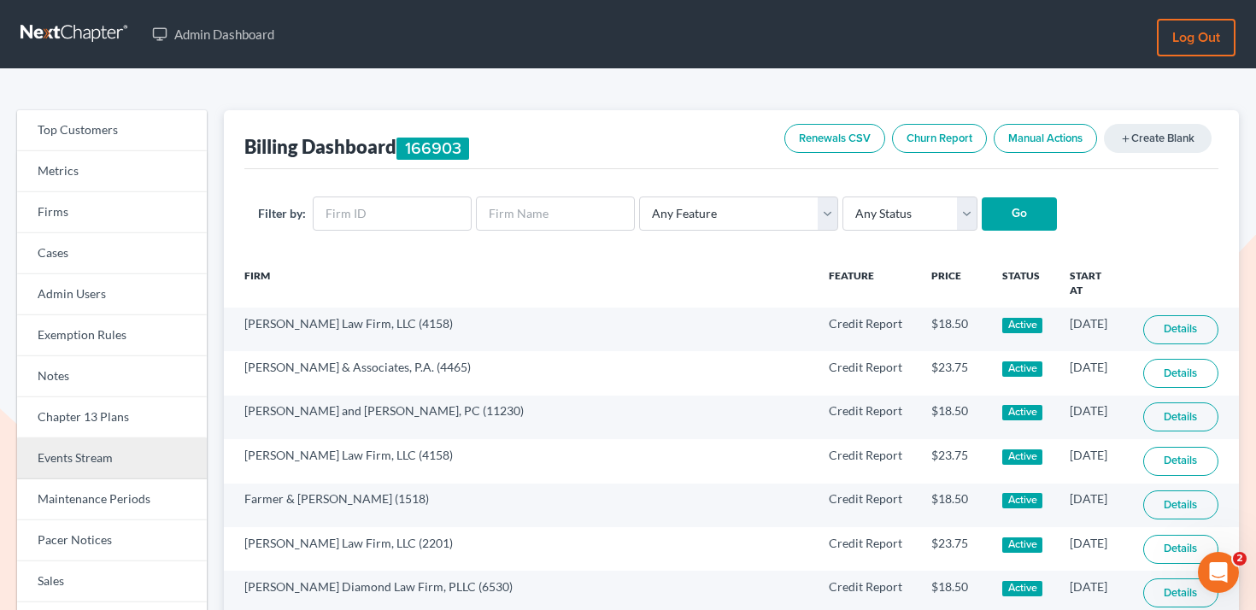
scroll to position [78, 0]
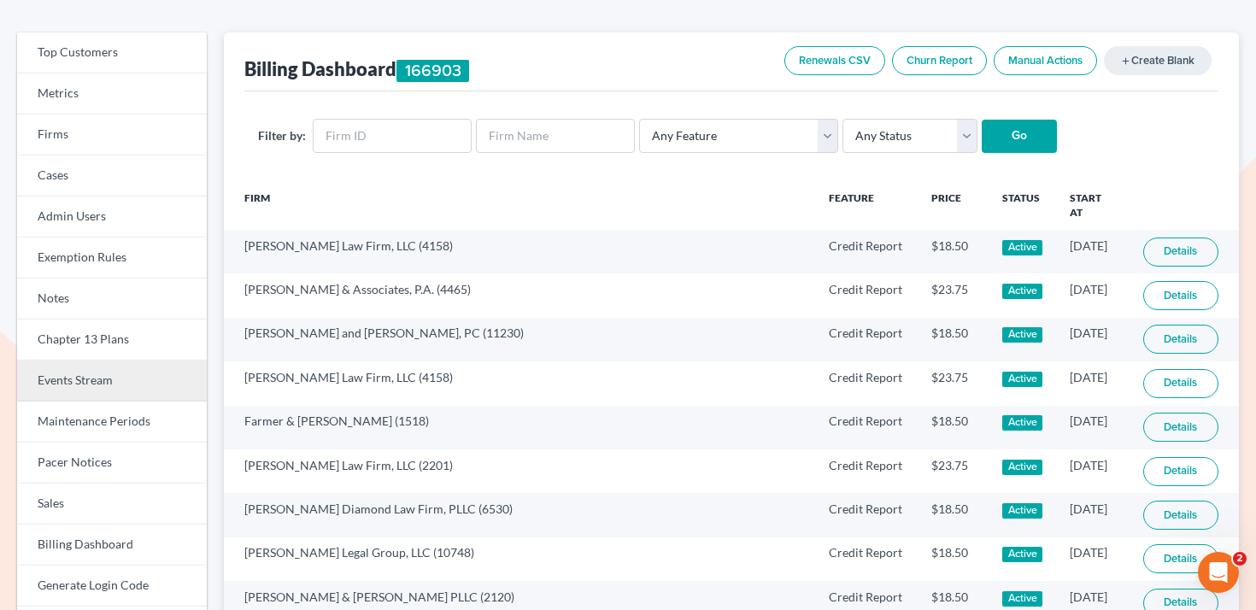
click at [111, 372] on link "Events Stream" at bounding box center [112, 380] width 190 height 41
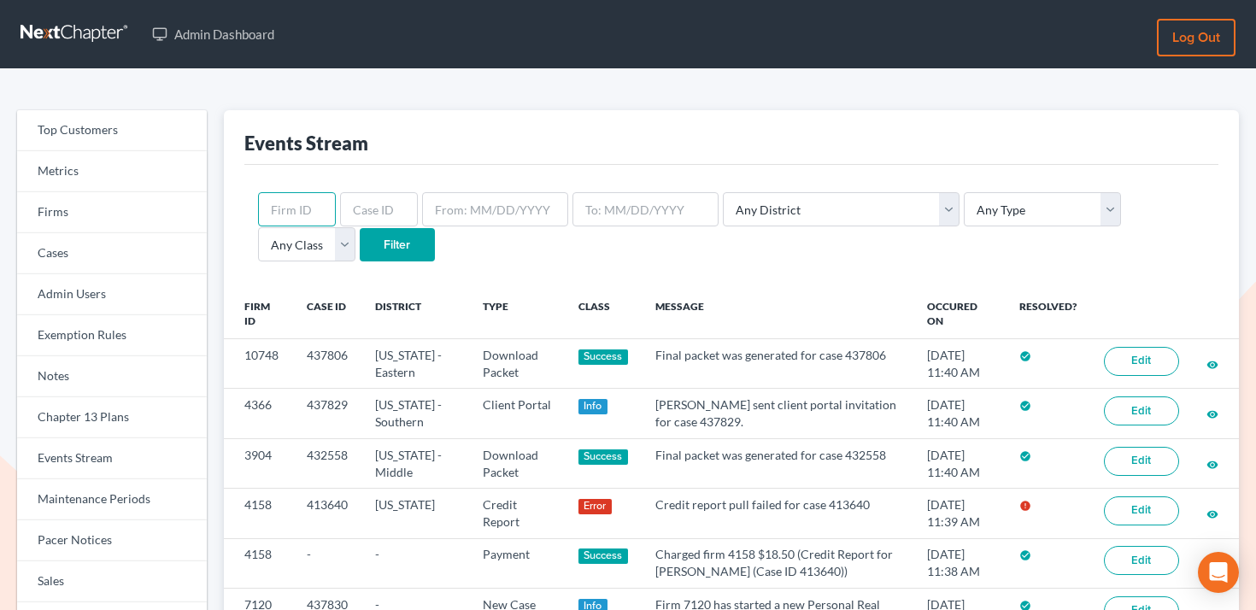
click at [307, 203] on input "text" at bounding box center [297, 209] width 78 height 34
paste input "11661"
type input "11661"
click at [1007, 211] on select "Any Type Case Applied To Plan Case Archive Case Duplicate Case Filing Chapter 1…" at bounding box center [1041, 209] width 157 height 34
click at [360, 238] on input "Filter" at bounding box center [397, 245] width 75 height 34
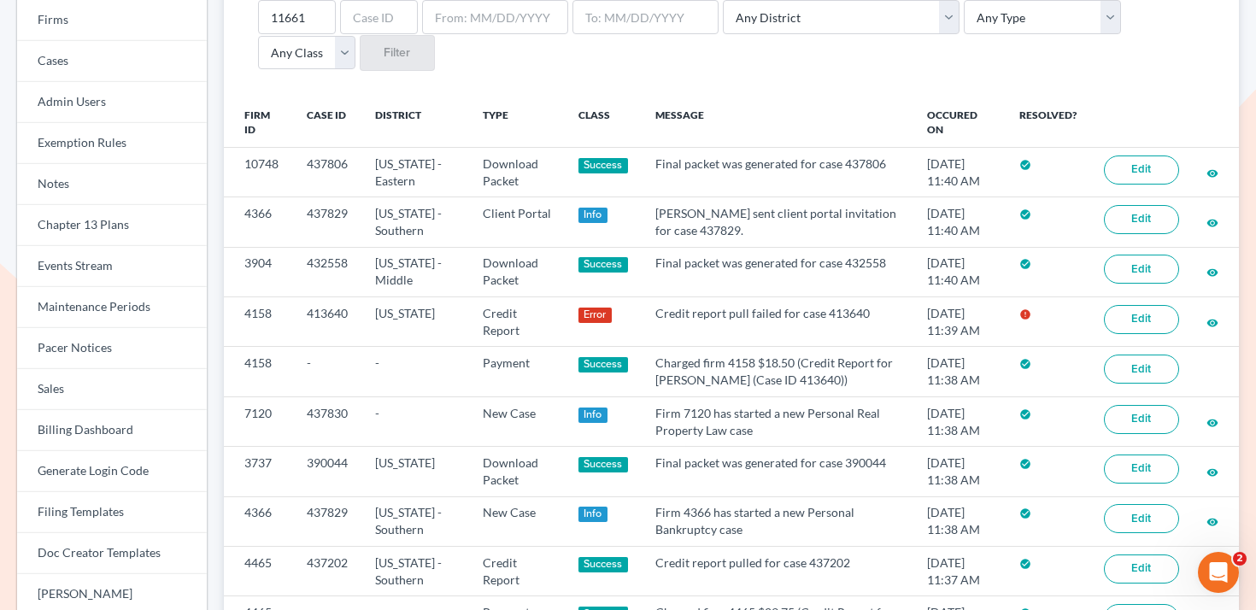
scroll to position [253, 0]
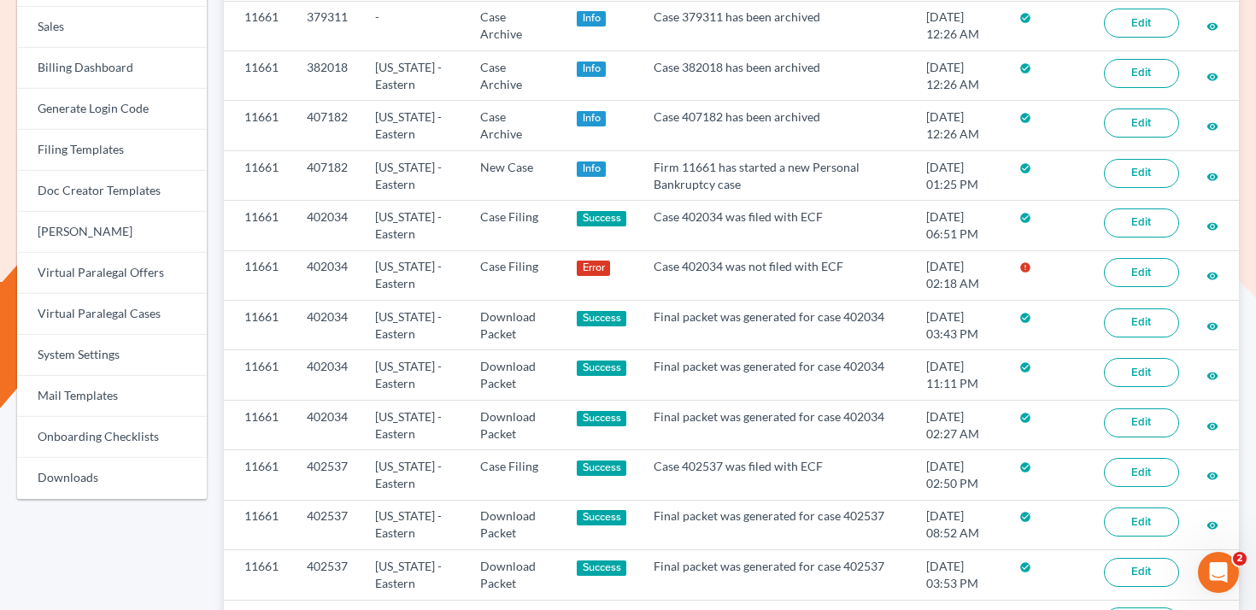
scroll to position [123, 0]
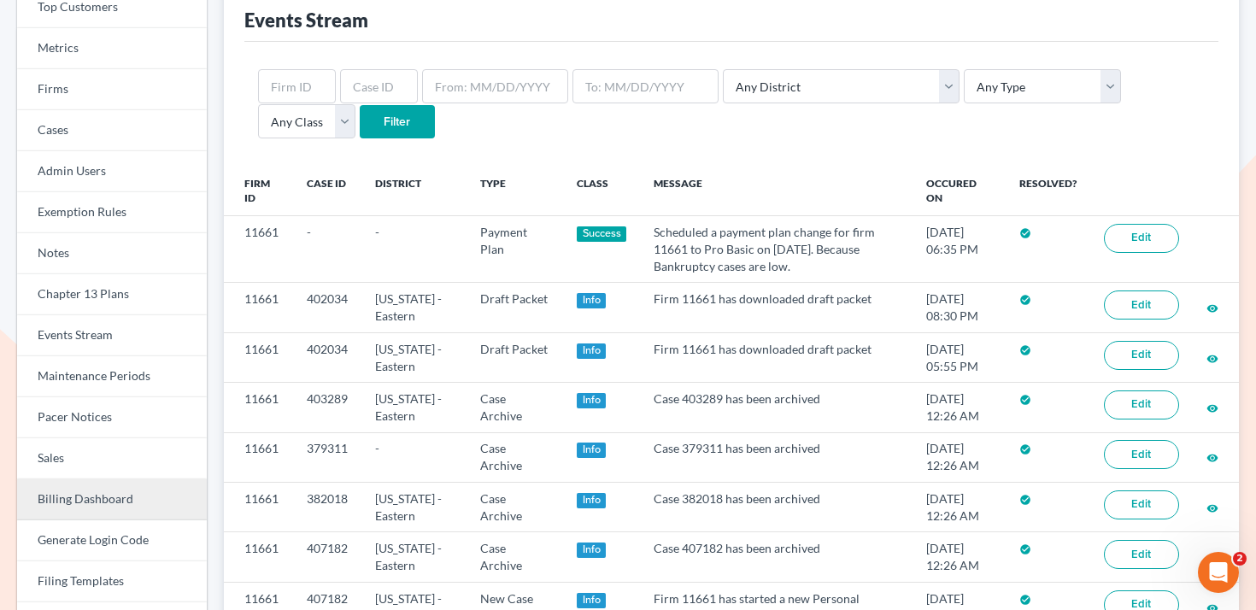
click at [126, 497] on link "Billing Dashboard" at bounding box center [112, 499] width 190 height 41
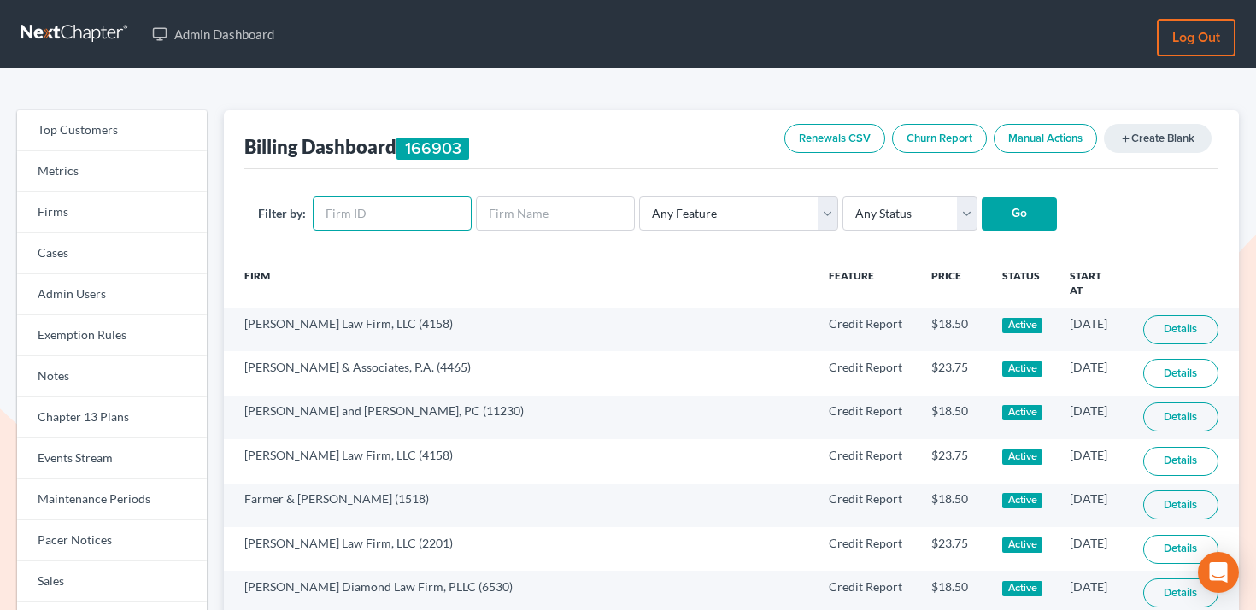
click at [375, 197] on input "text" at bounding box center [392, 213] width 159 height 34
paste input "11661"
type input "11661"
click at [981, 217] on input "Go" at bounding box center [1018, 214] width 75 height 34
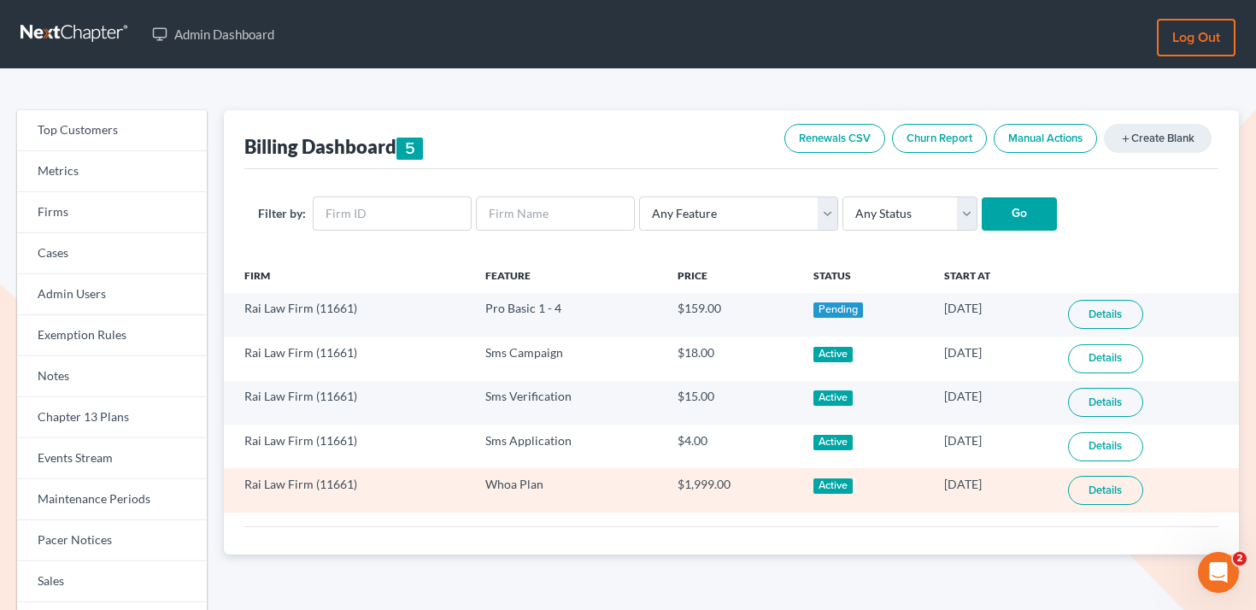
drag, startPoint x: 994, startPoint y: 480, endPoint x: 910, endPoint y: 480, distance: 83.7
click at [930, 480] on td "[DATE]" at bounding box center [992, 490] width 124 height 44
copy td "[DATE]"
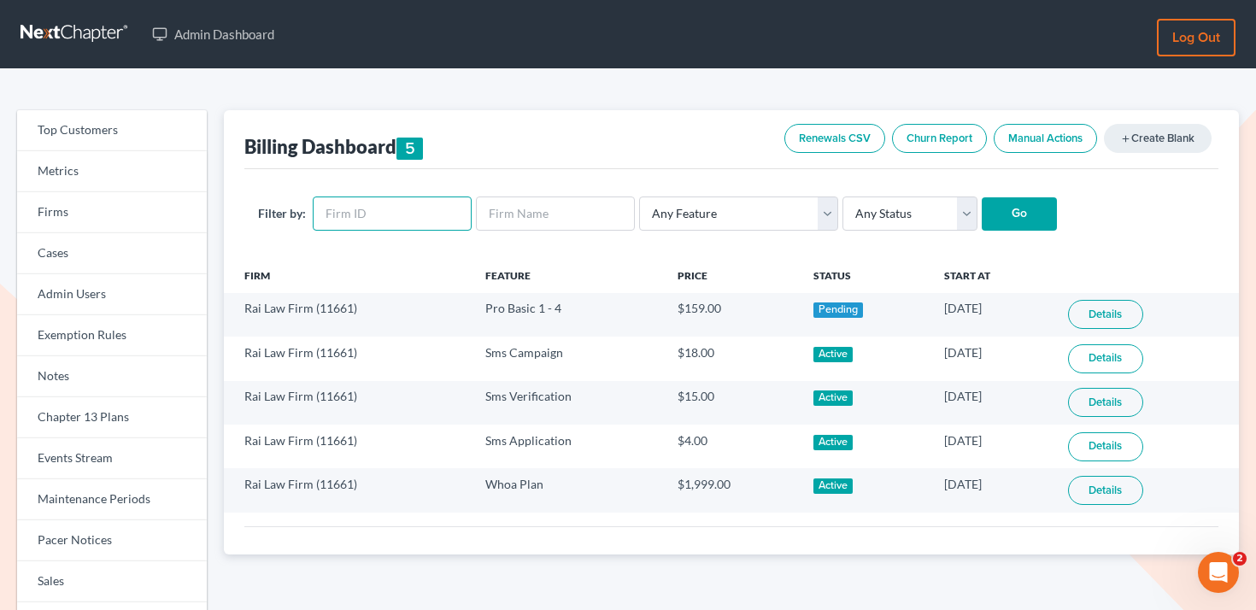
click at [380, 211] on input "text" at bounding box center [392, 213] width 159 height 34
paste input "11667"
type input "11667"
click at [1003, 214] on input "Go" at bounding box center [1018, 214] width 75 height 34
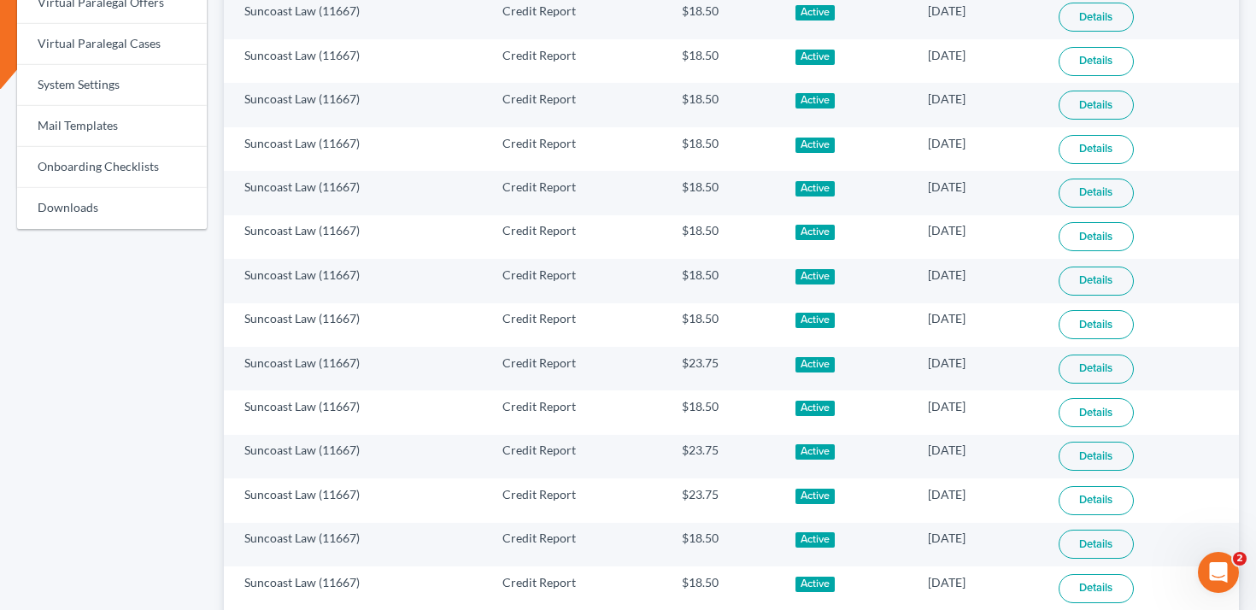
scroll to position [1132, 0]
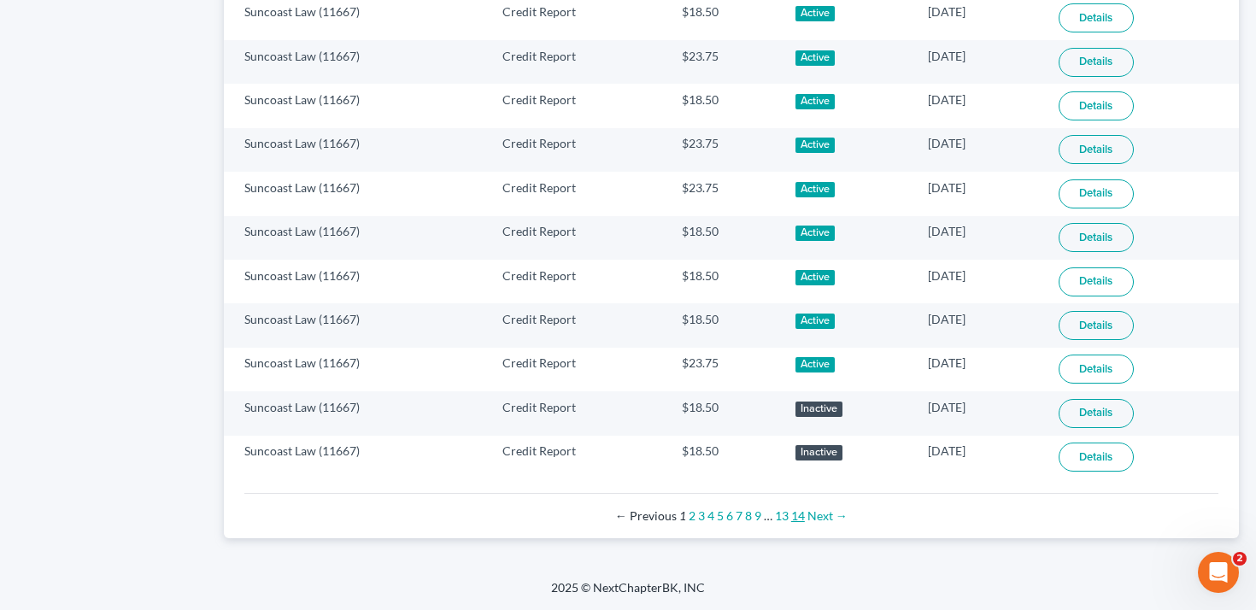
click at [795, 518] on link "14" at bounding box center [798, 515] width 14 height 15
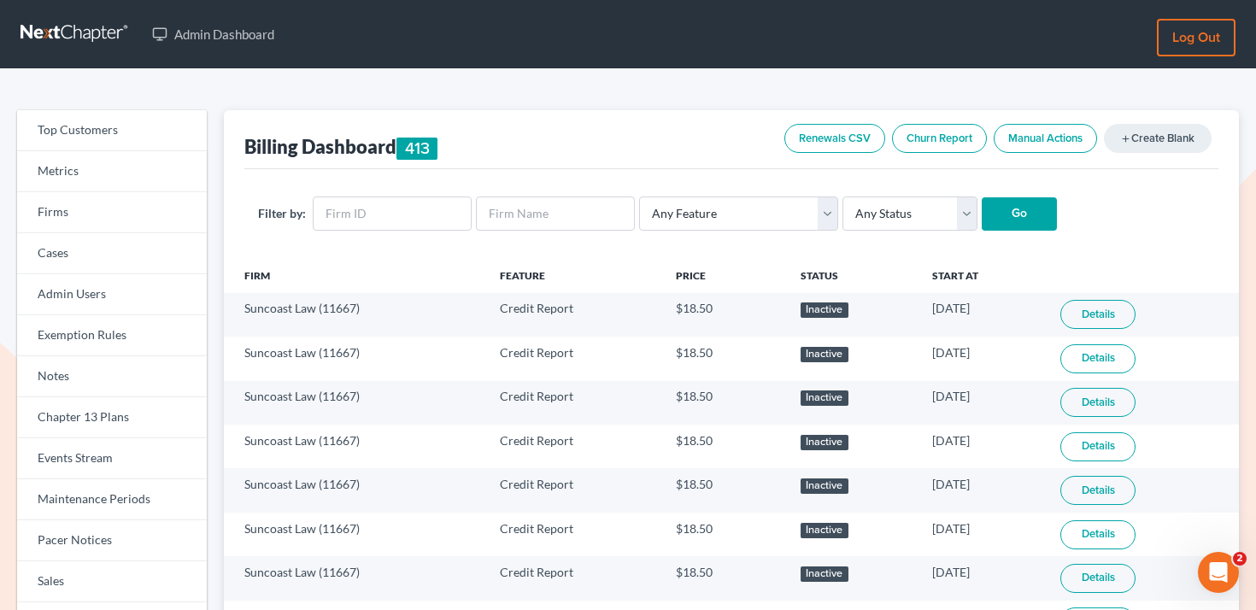
click at [383, 158] on div "Billing Dashboard 413" at bounding box center [341, 147] width 194 height 26
click at [378, 200] on input "text" at bounding box center [392, 213] width 159 height 34
paste input "4465"
type input "4465"
click at [1022, 214] on input "Go" at bounding box center [1018, 214] width 75 height 34
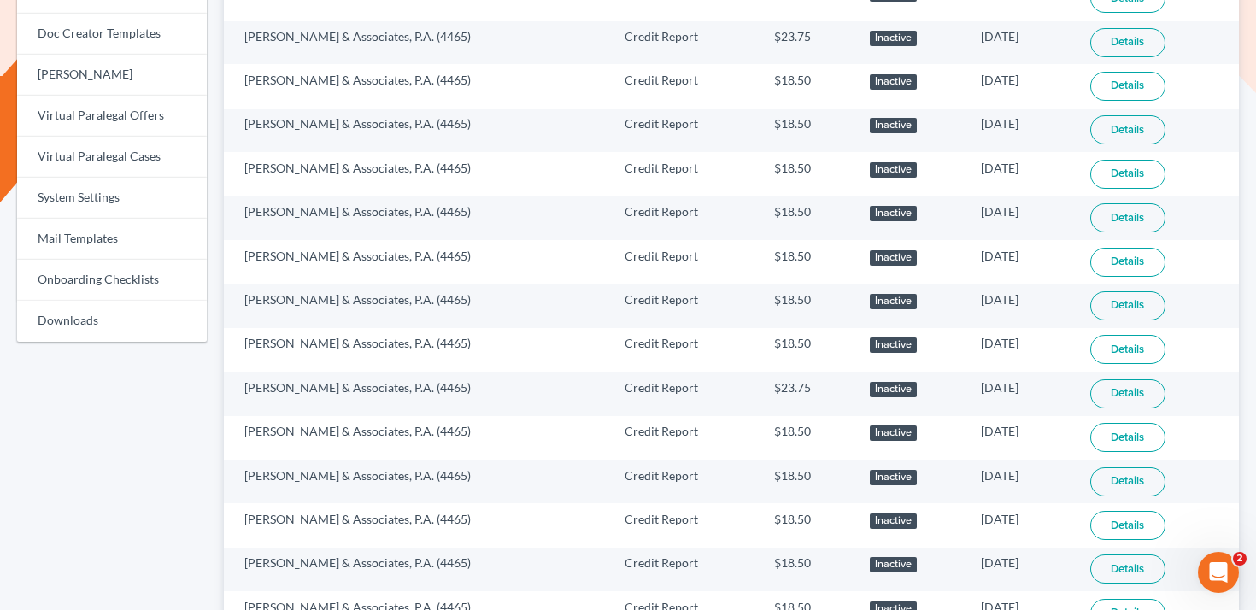
scroll to position [1132, 0]
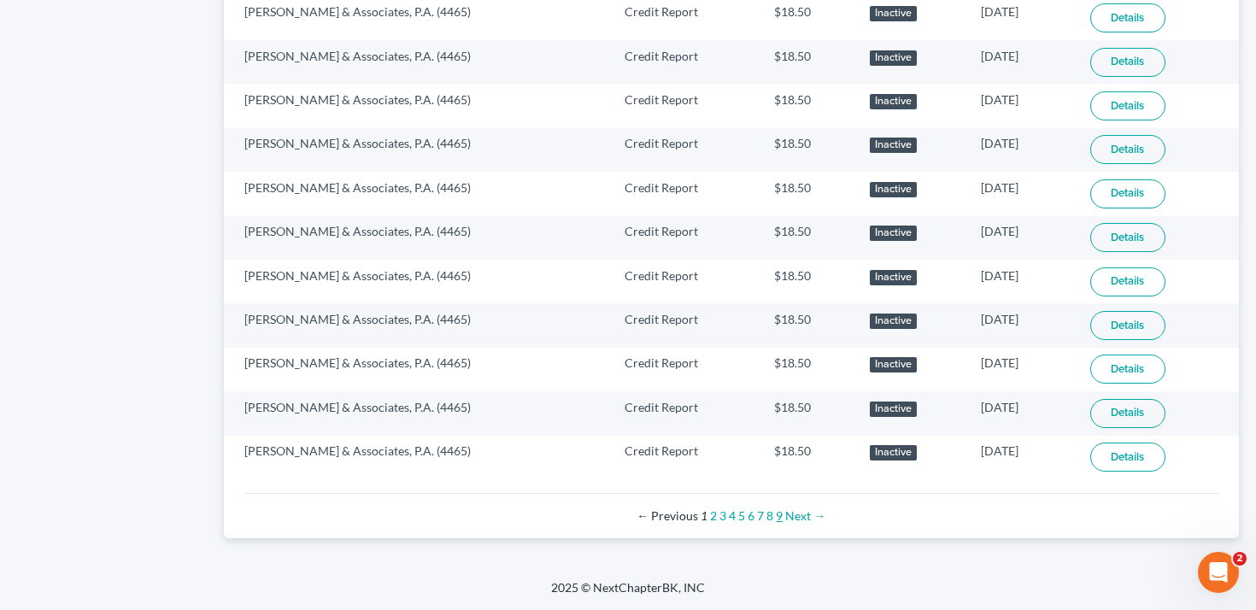
click at [776, 517] on link "9" at bounding box center [779, 515] width 7 height 15
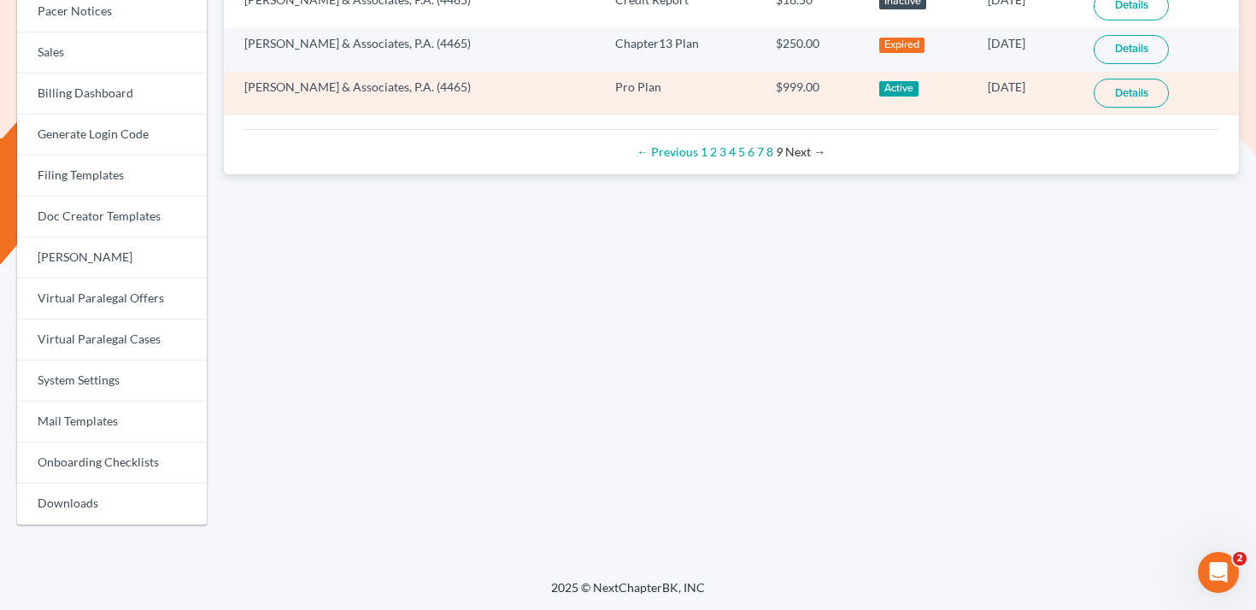
drag, startPoint x: 1021, startPoint y: 86, endPoint x: 928, endPoint y: 85, distance: 92.2
click at [974, 85] on td "[DATE]" at bounding box center [1027, 94] width 107 height 44
copy td "[DATE]"
